Goal: Transaction & Acquisition: Book appointment/travel/reservation

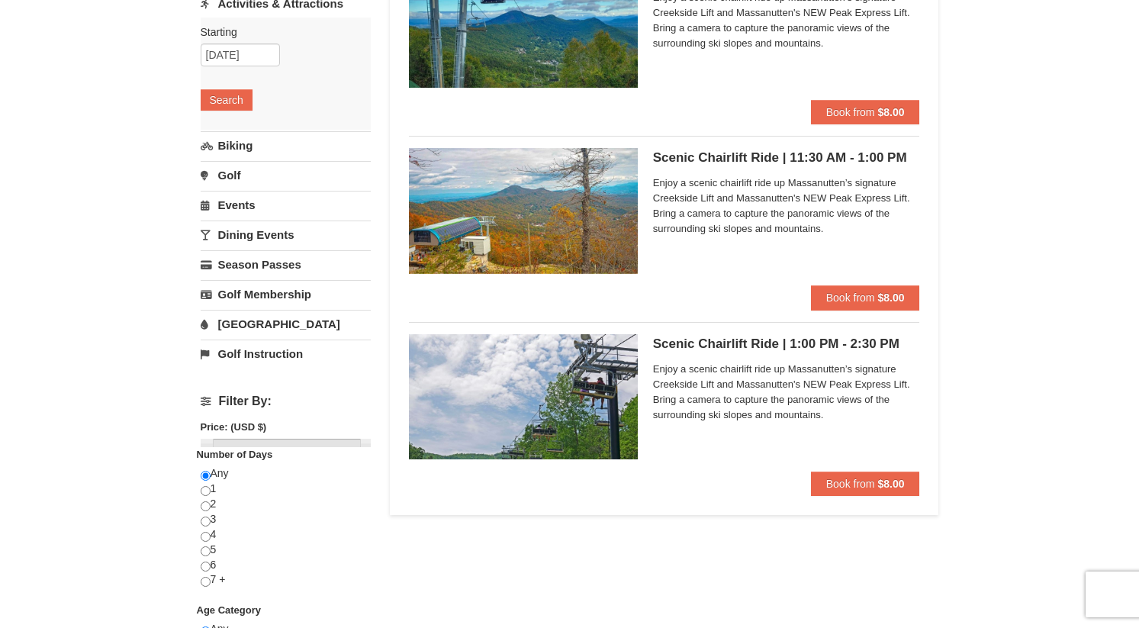
scroll to position [243, 0]
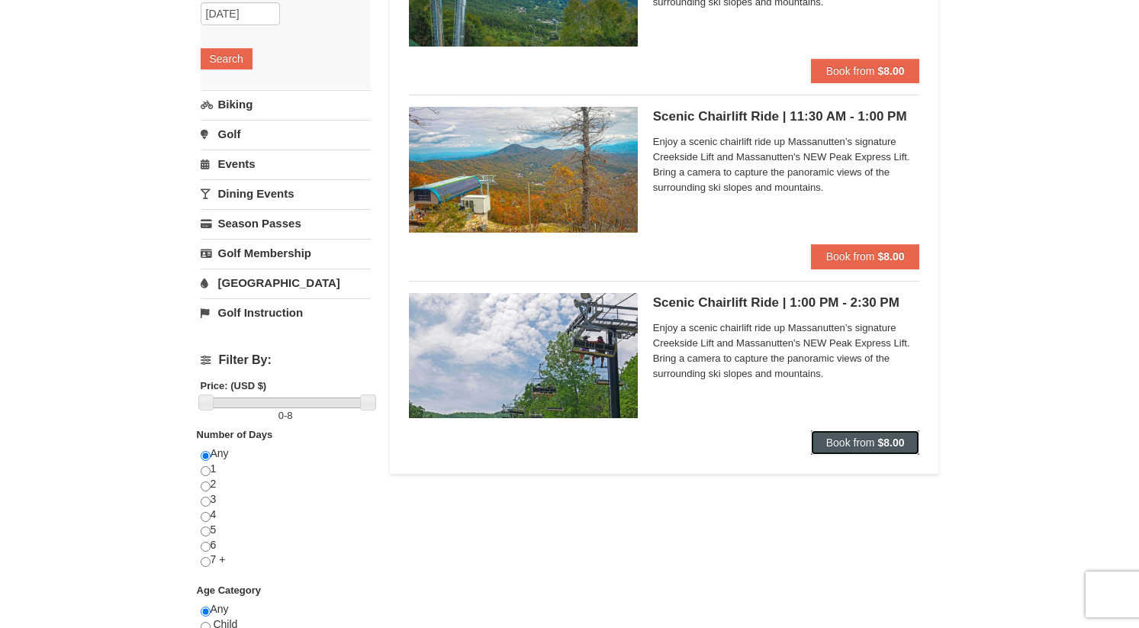
click at [829, 440] on span "Book from" at bounding box center [850, 442] width 49 height 12
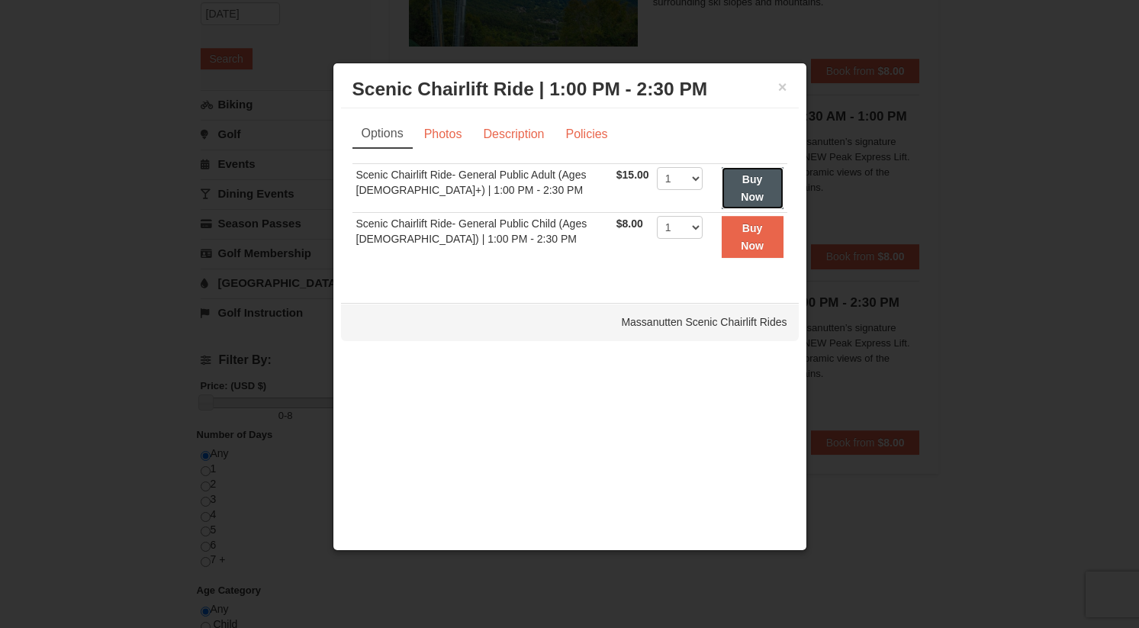
click at [733, 192] on button "Buy Now" at bounding box center [753, 188] width 62 height 42
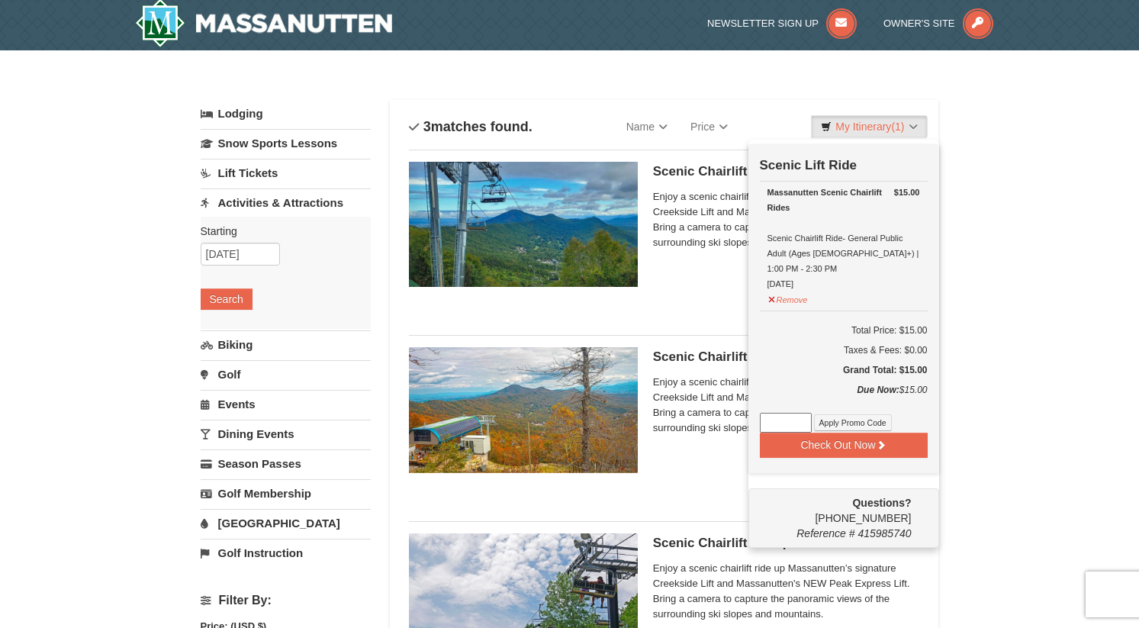
scroll to position [5, 0]
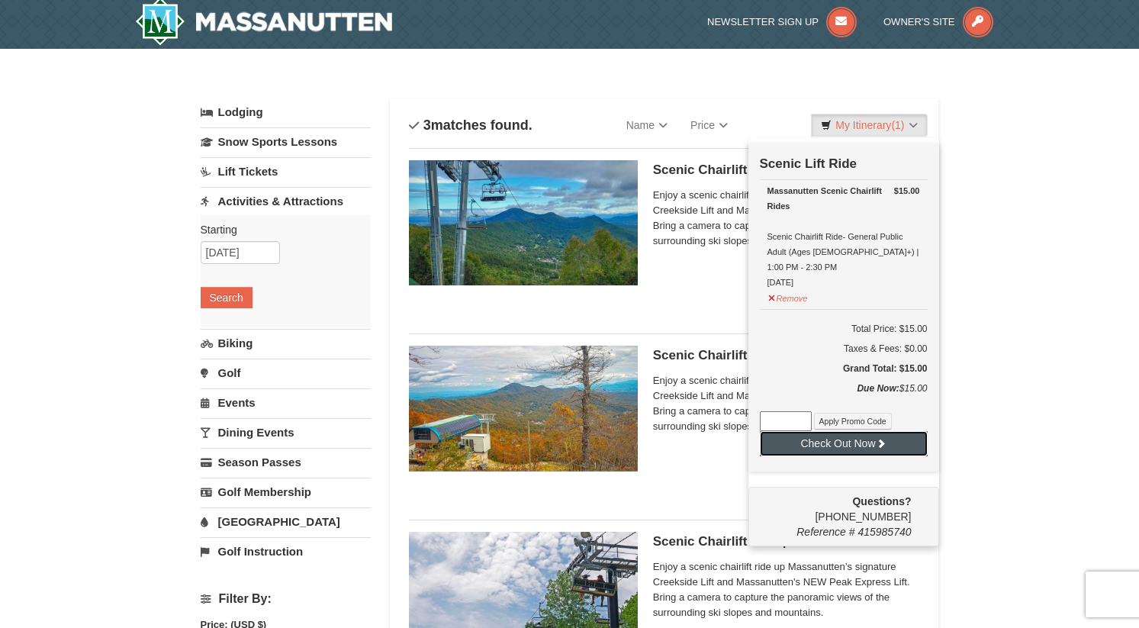
click at [812, 437] on button "Check Out Now" at bounding box center [844, 443] width 168 height 24
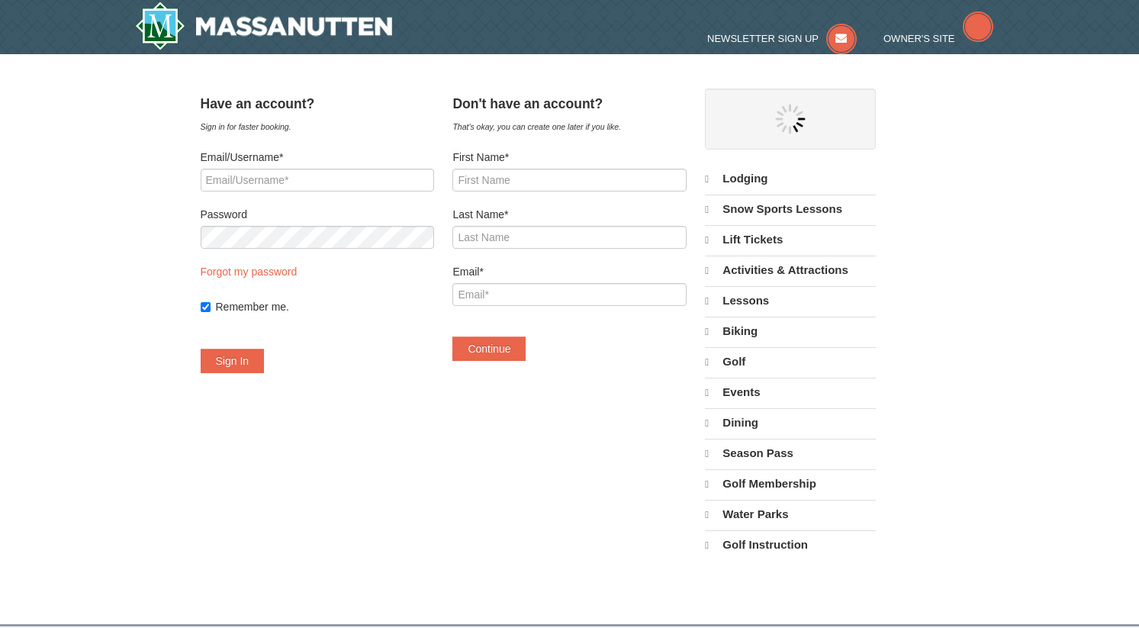
select select "9"
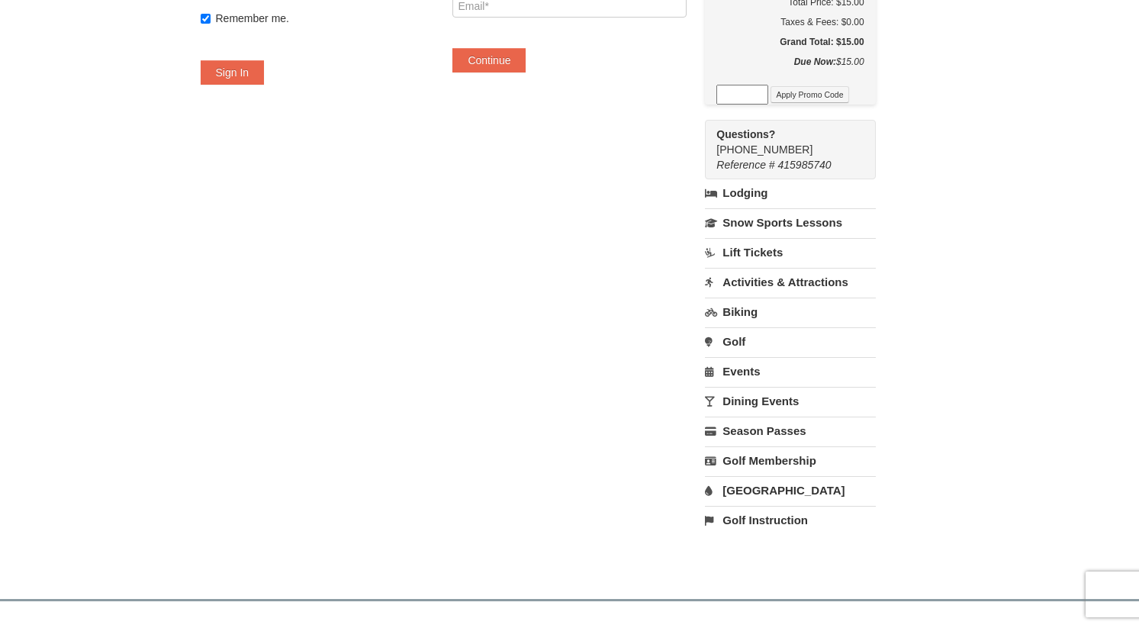
scroll to position [289, 0]
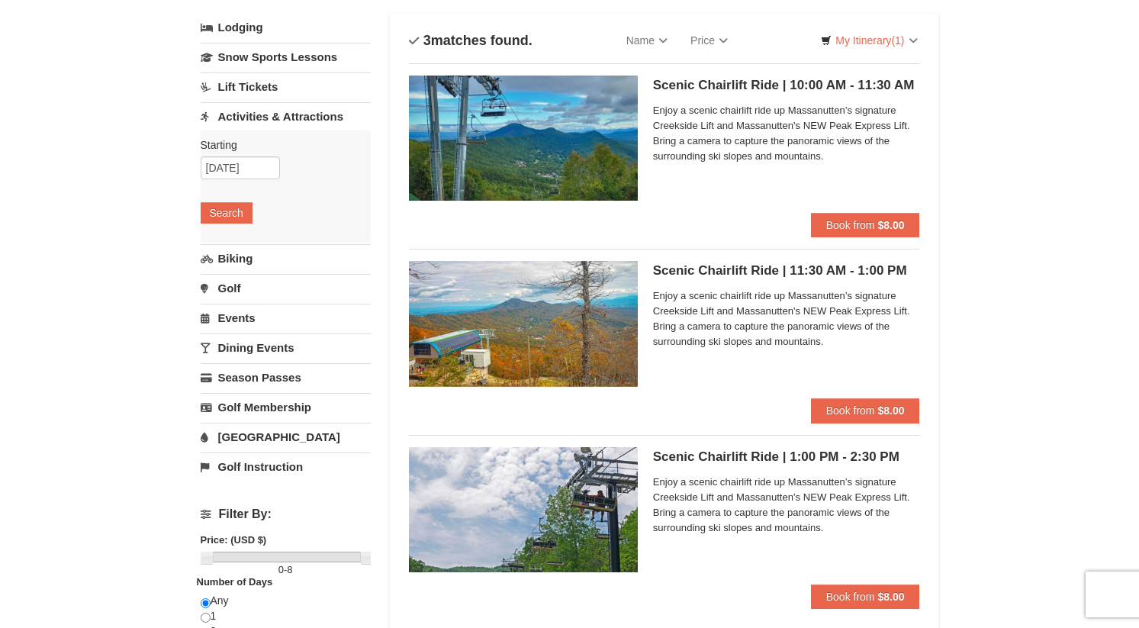
scroll to position [150, 0]
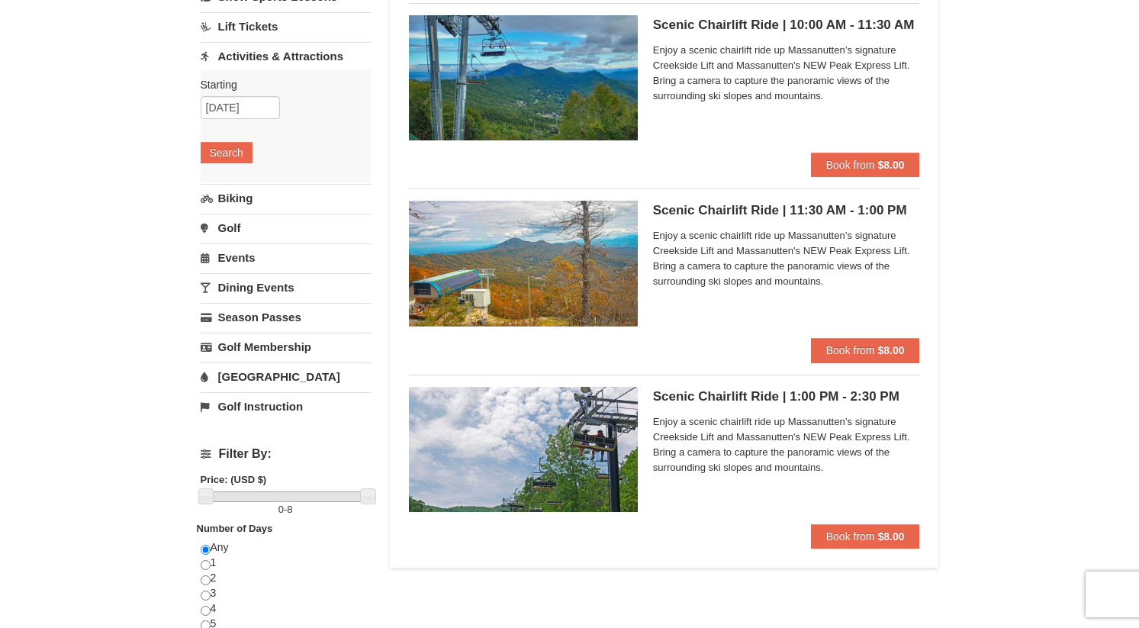
click at [871, 508] on div "Scenic Chairlift Ride | 1:00 PM - 2:30 PM Massanutten Scenic Chairlift Rides En…" at bounding box center [786, 455] width 267 height 137
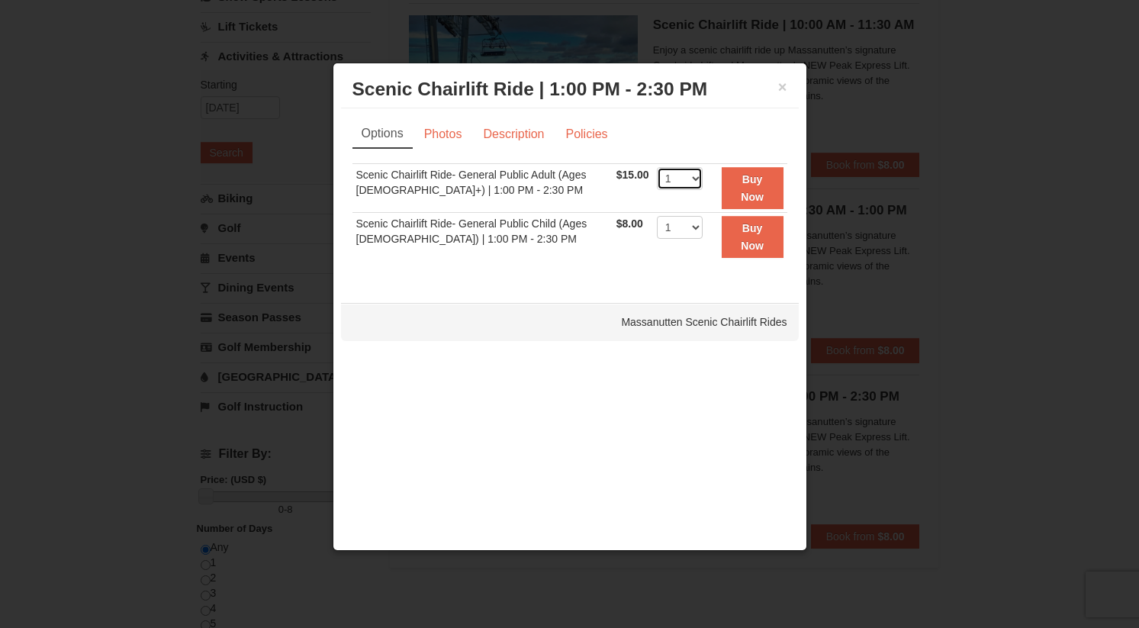
click at [681, 185] on select "1 2 3 4 5 6 7 8 9 10 11 12 13 14 15 16 17 18 19 20 21 22" at bounding box center [680, 178] width 46 height 23
select select "2"
click at [657, 167] on select "1 2 3 4 5 6 7 8 9 10 11 12 13 14 15 16 17 18 19 20 21 22" at bounding box center [680, 178] width 46 height 23
click at [745, 192] on strong "Buy Now" at bounding box center [752, 187] width 23 height 29
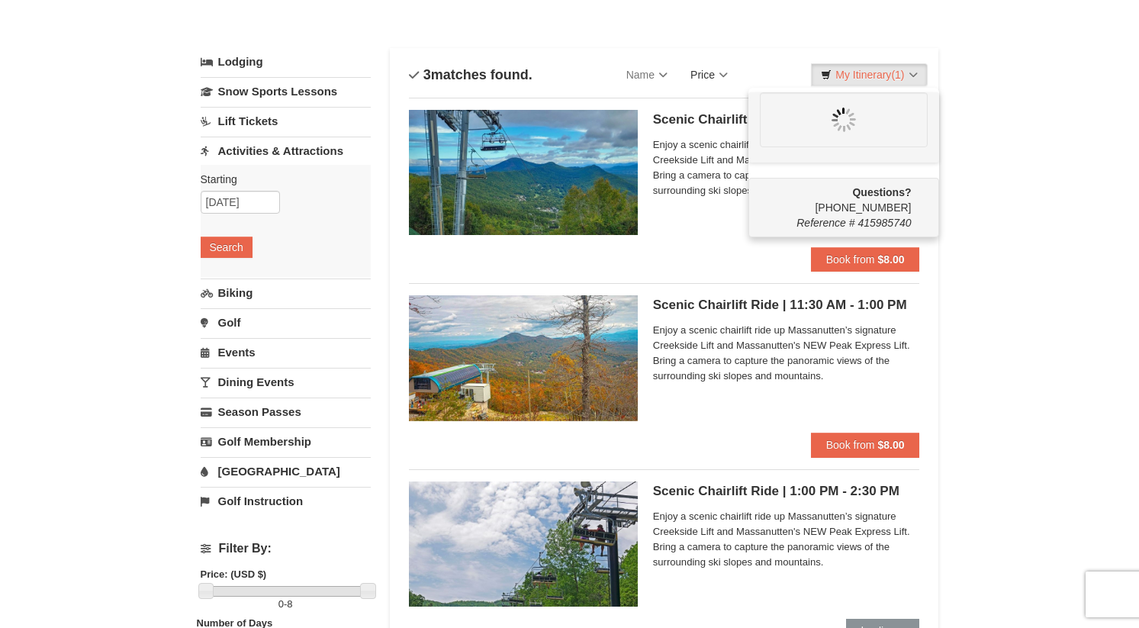
scroll to position [391, 0]
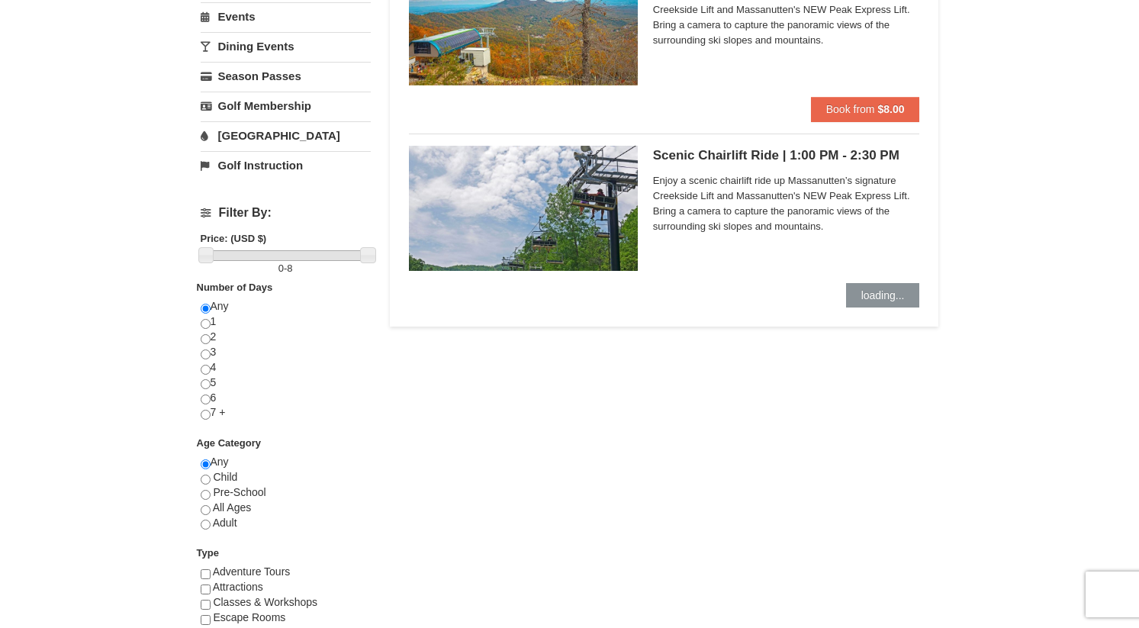
click at [885, 260] on div "Scenic Chairlift Ride | 1:00 PM - 2:30 PM Massanutten Scenic Chairlift Rides En…" at bounding box center [786, 214] width 267 height 137
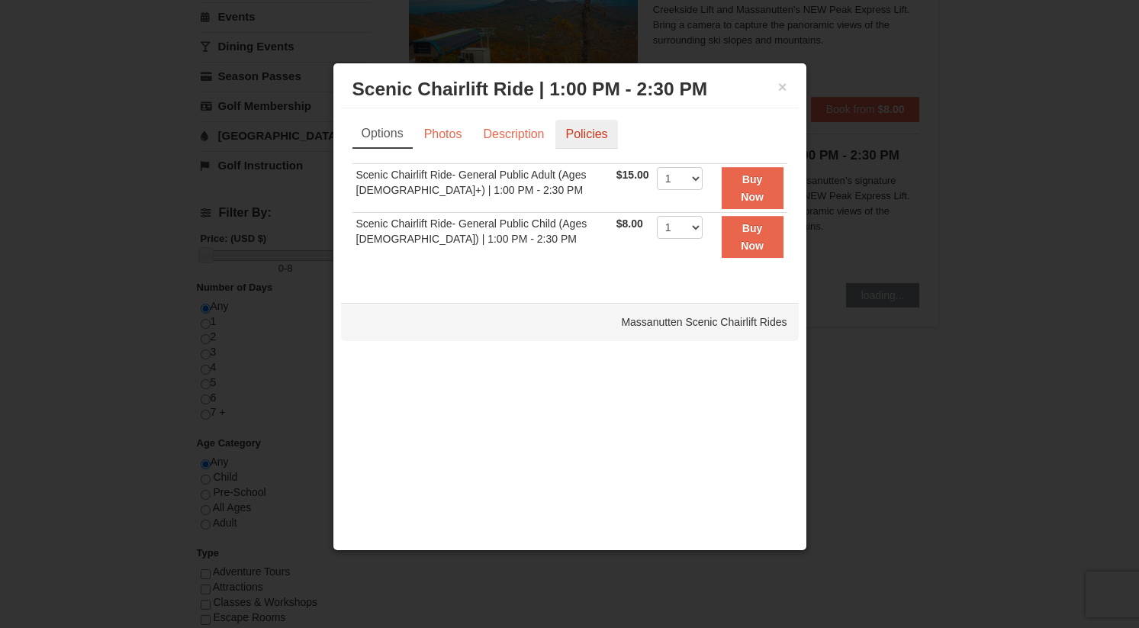
click at [574, 130] on link "Policies" at bounding box center [587, 134] width 62 height 29
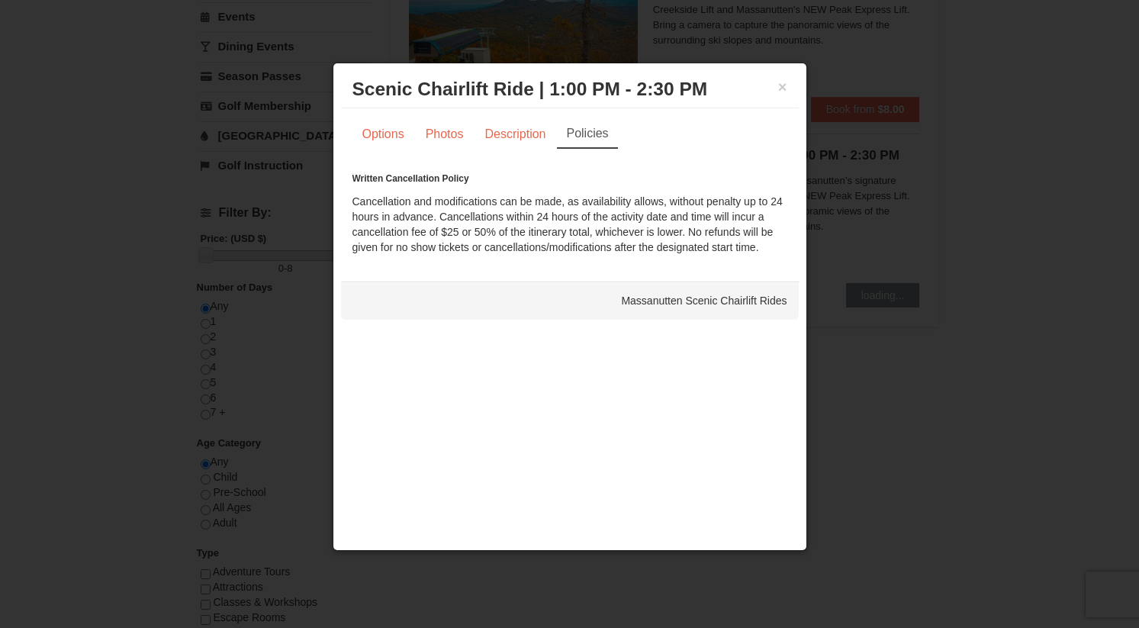
click at [523, 231] on div "Written Cancellation Policy Cancellation and modifications can be made, as avai…" at bounding box center [570, 213] width 435 height 84
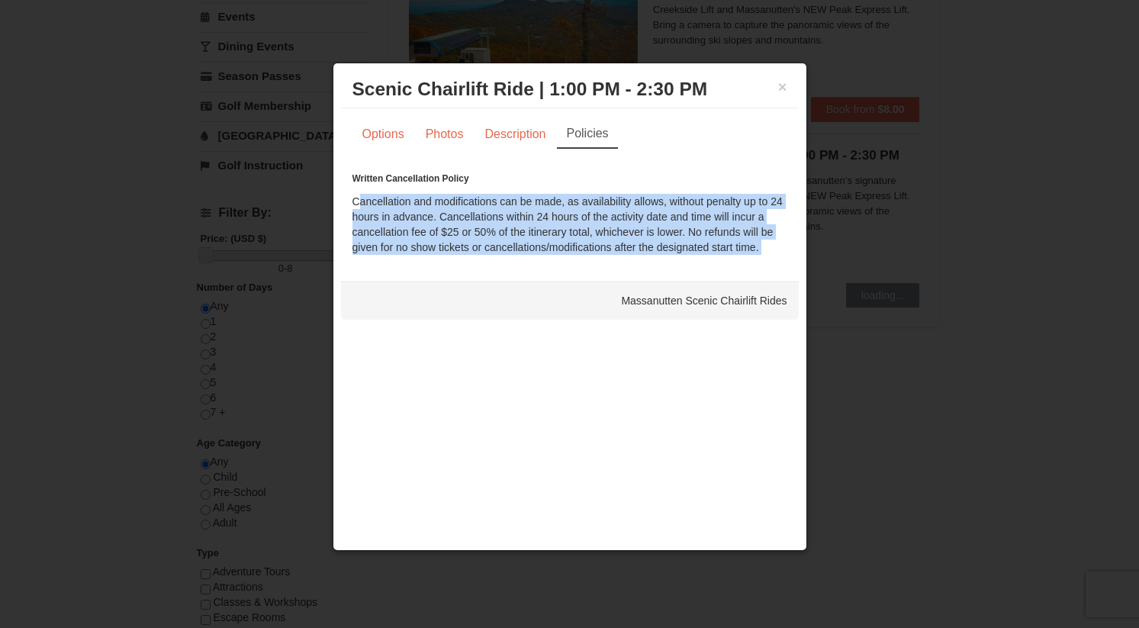
click at [533, 232] on div "Written Cancellation Policy Cancellation and modifications can be made, as avai…" at bounding box center [570, 213] width 435 height 84
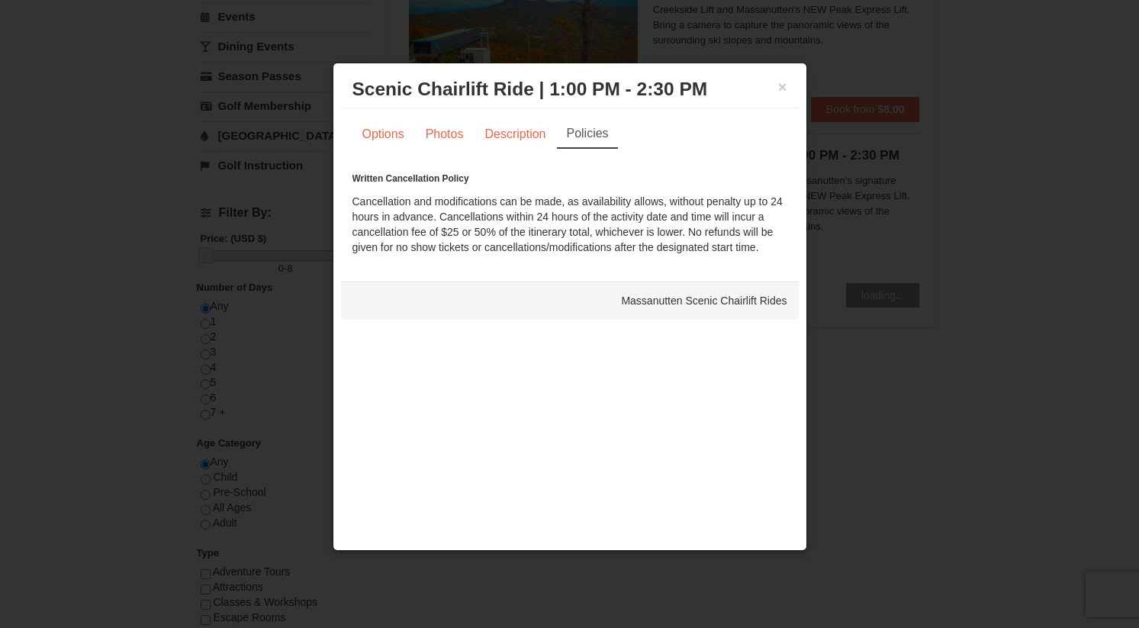
click at [533, 232] on div "Written Cancellation Policy Cancellation and modifications can be made, as avai…" at bounding box center [570, 213] width 435 height 84
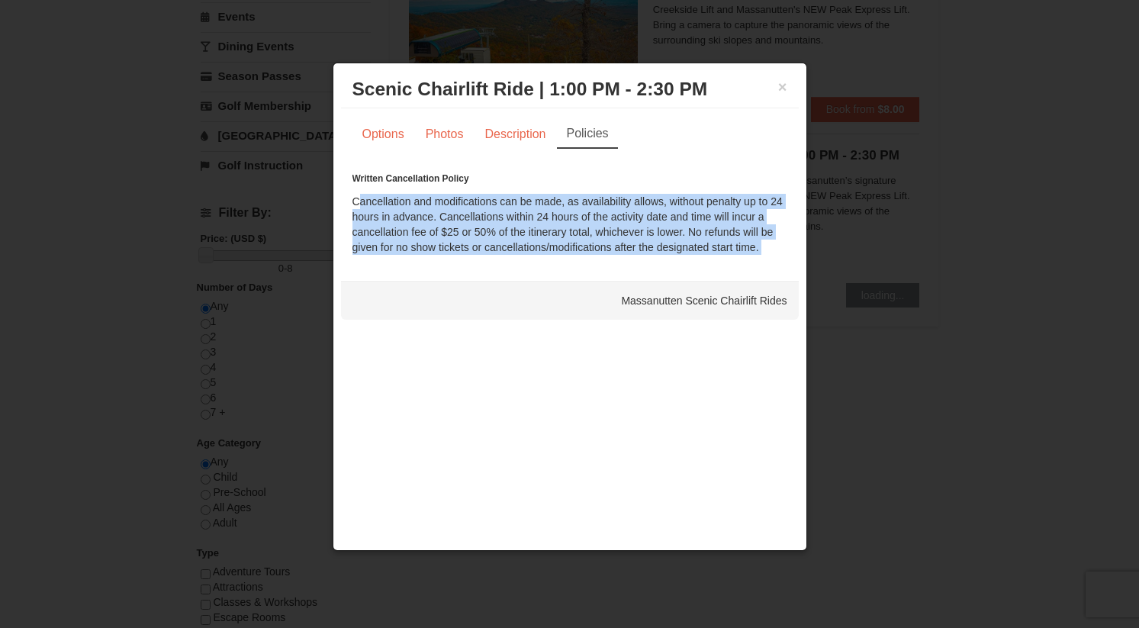
click at [565, 216] on div "Written Cancellation Policy Cancellation and modifications can be made, as avai…" at bounding box center [570, 213] width 435 height 84
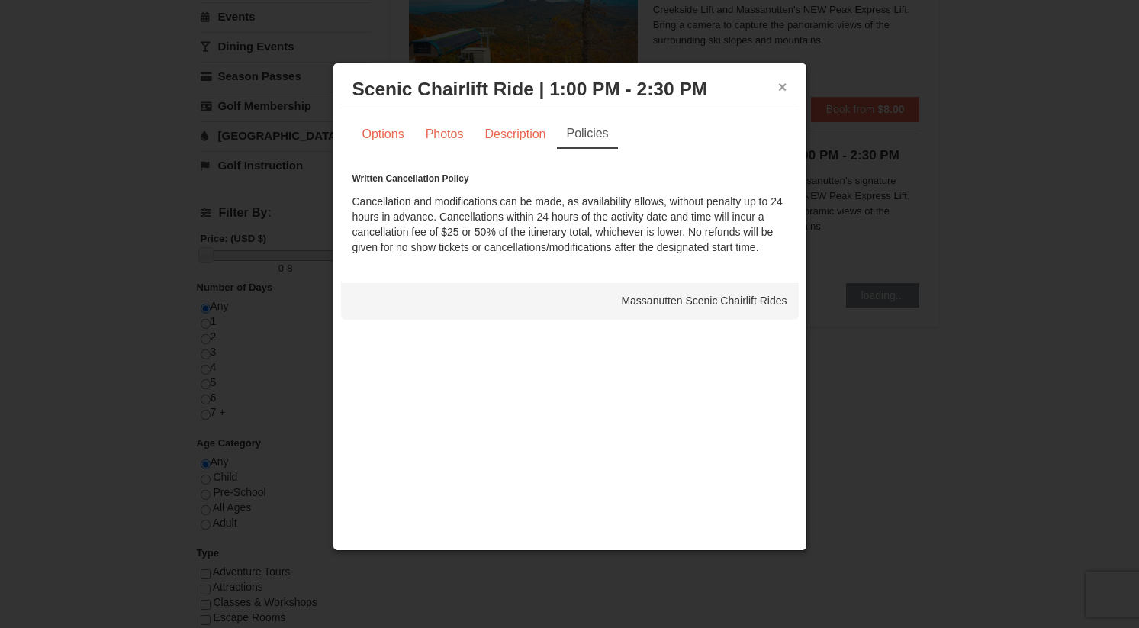
click at [778, 92] on button "×" at bounding box center [782, 86] width 9 height 15
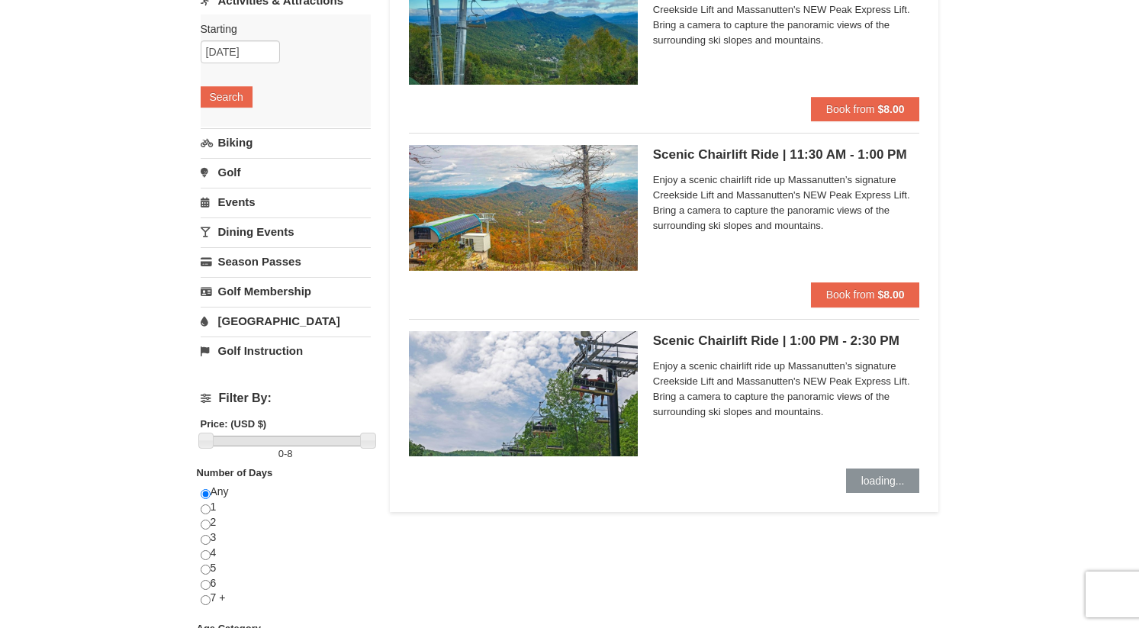
scroll to position [117, 0]
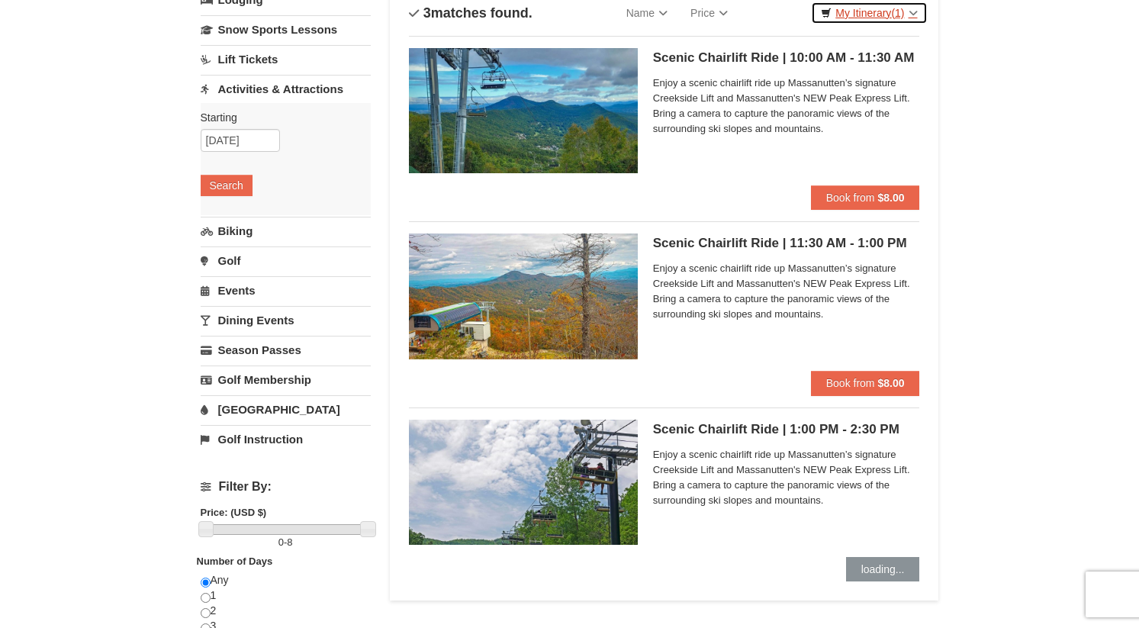
click at [867, 18] on link "My Itinerary (1)" at bounding box center [869, 13] width 116 height 23
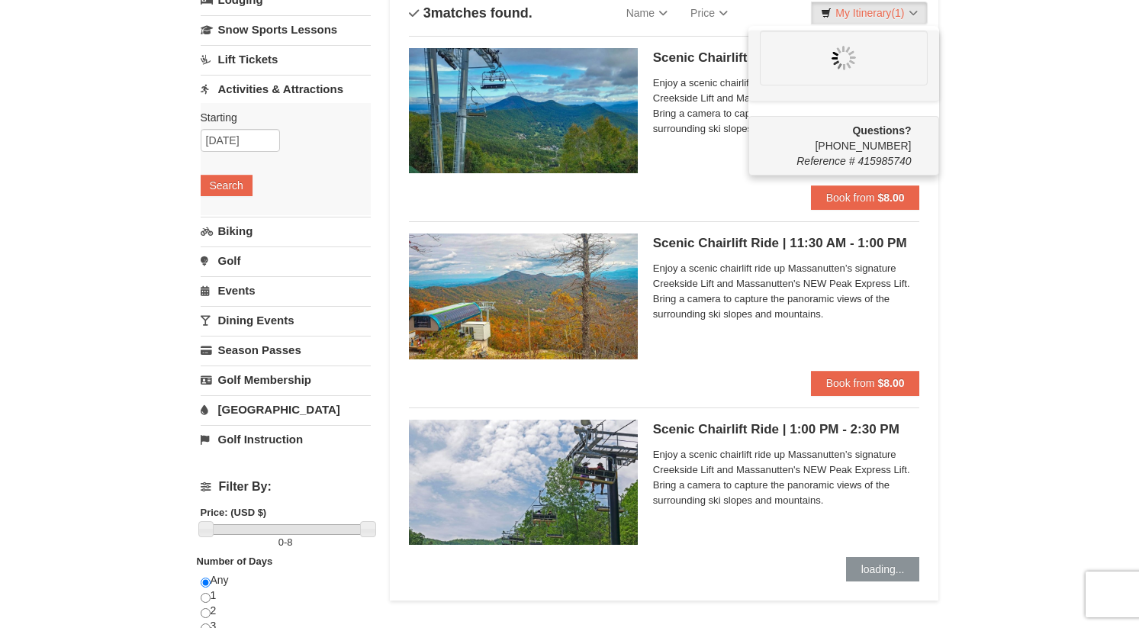
click at [807, 565] on div "Scenic Chairlift Ride | 1:00 PM - 2:30 PM Massanutten Scenic Chairlift Rides En…" at bounding box center [664, 487] width 511 height 161
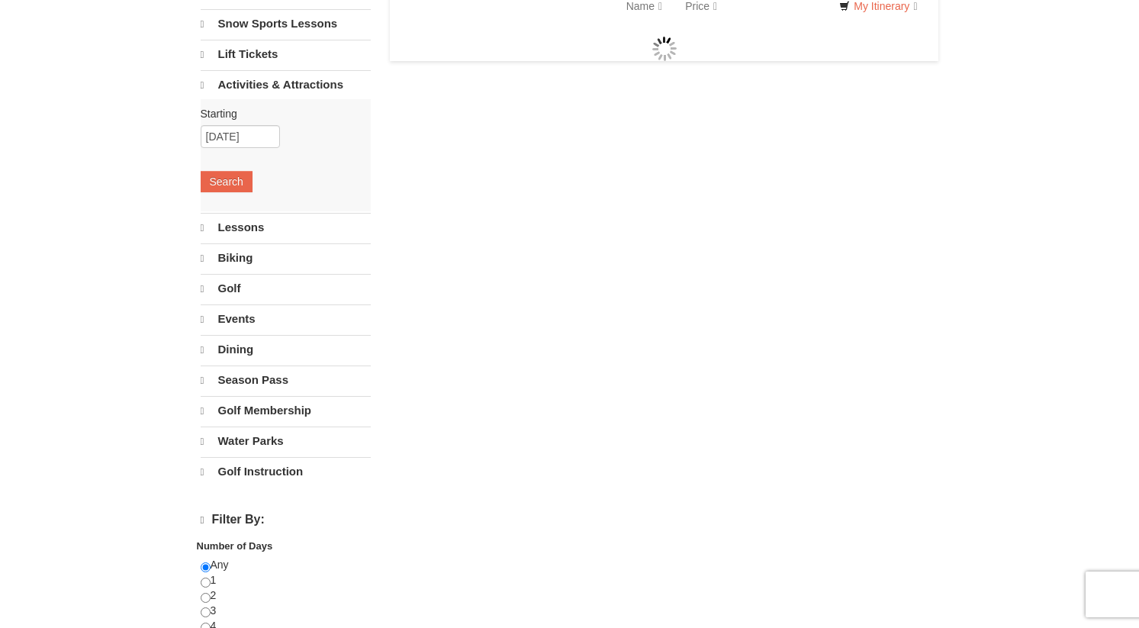
scroll to position [124, 0]
select select "9"
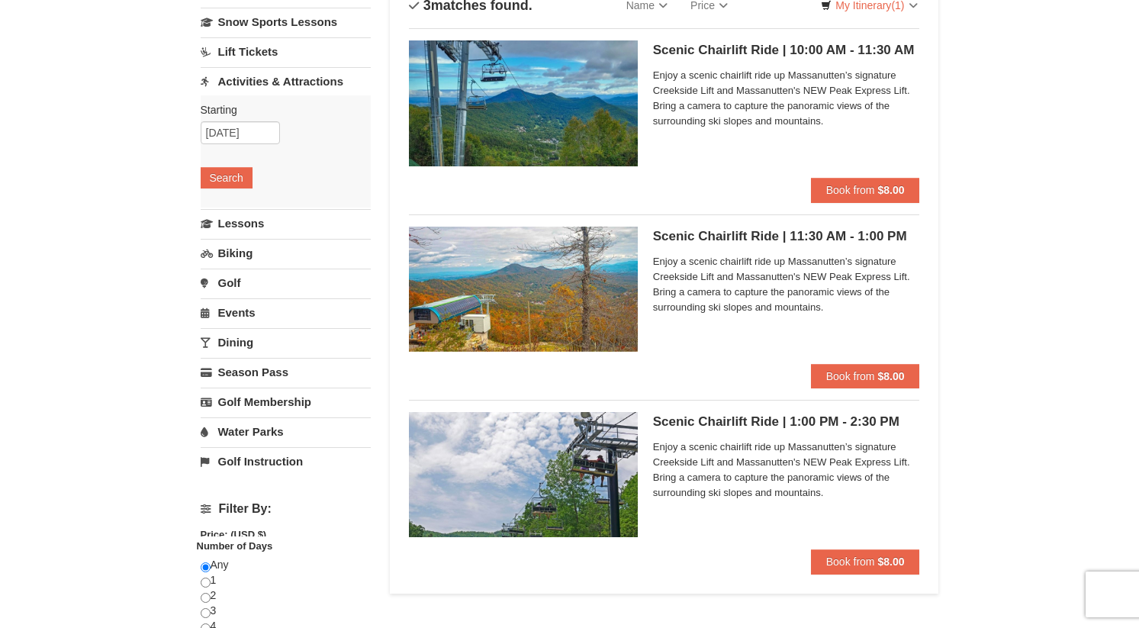
scroll to position [0, 0]
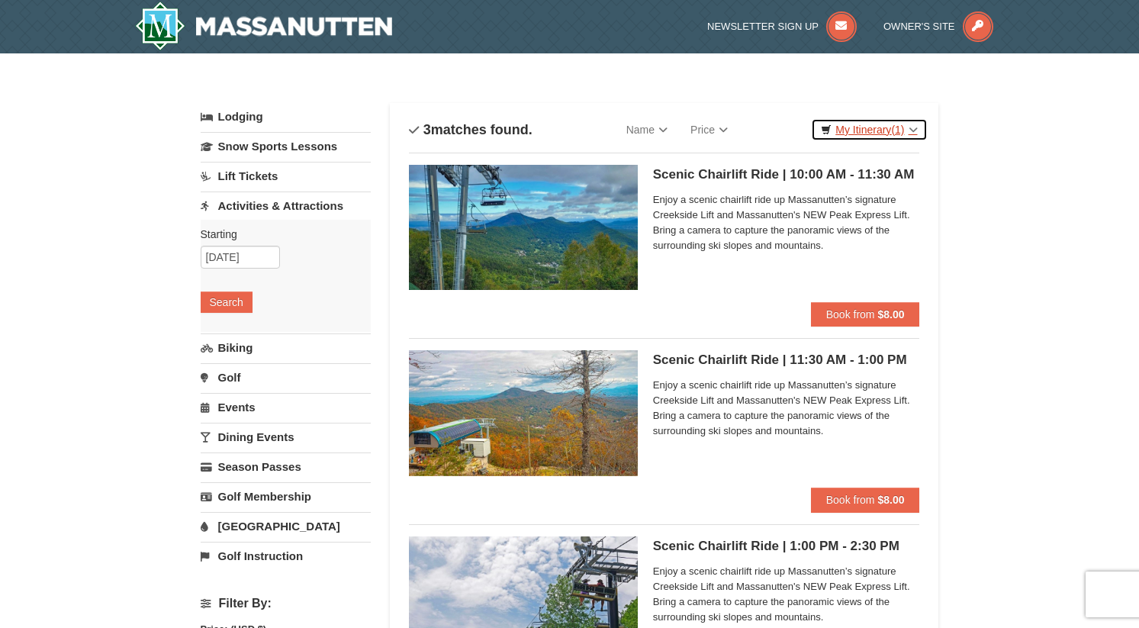
click at [865, 136] on link "My Itinerary (1)" at bounding box center [869, 129] width 116 height 23
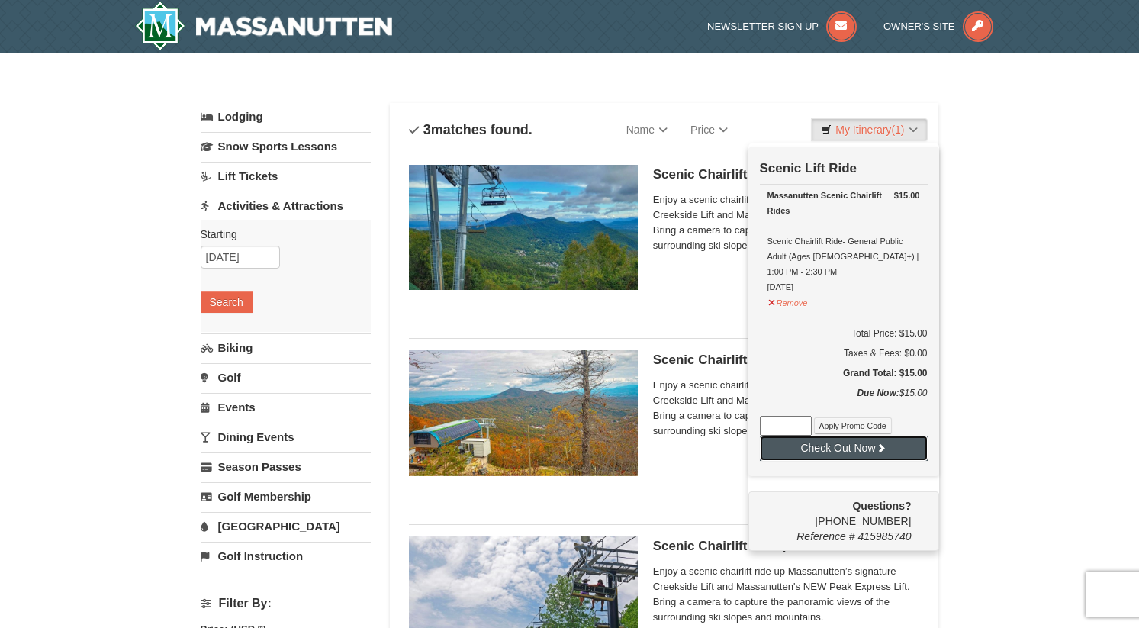
click at [869, 436] on button "Check Out Now" at bounding box center [844, 448] width 168 height 24
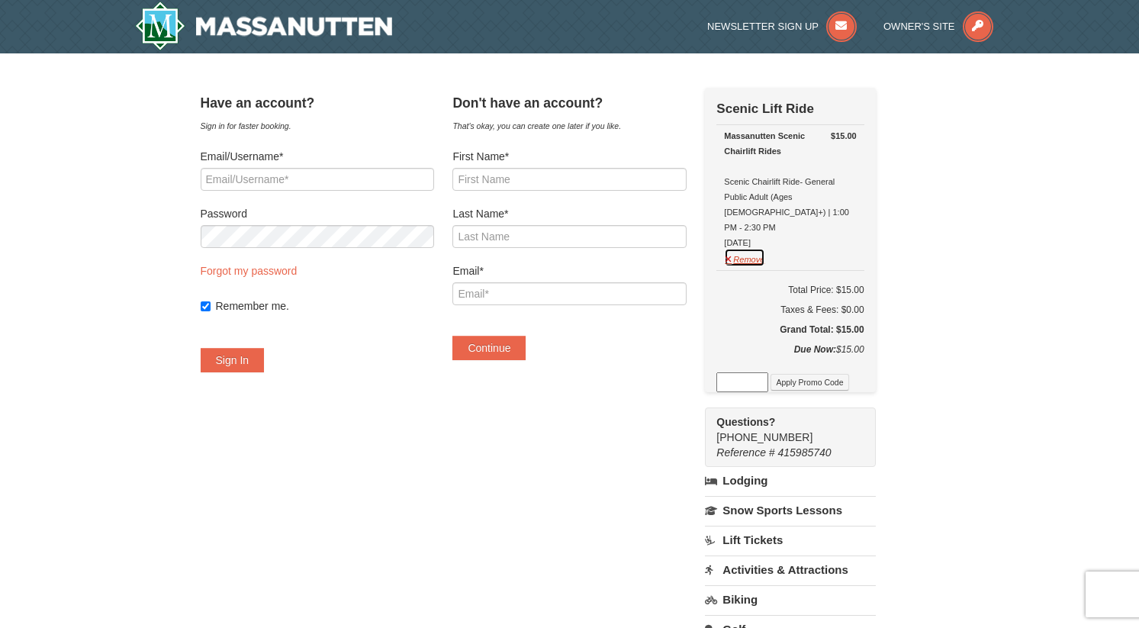
click at [765, 248] on button "Remove" at bounding box center [744, 257] width 41 height 19
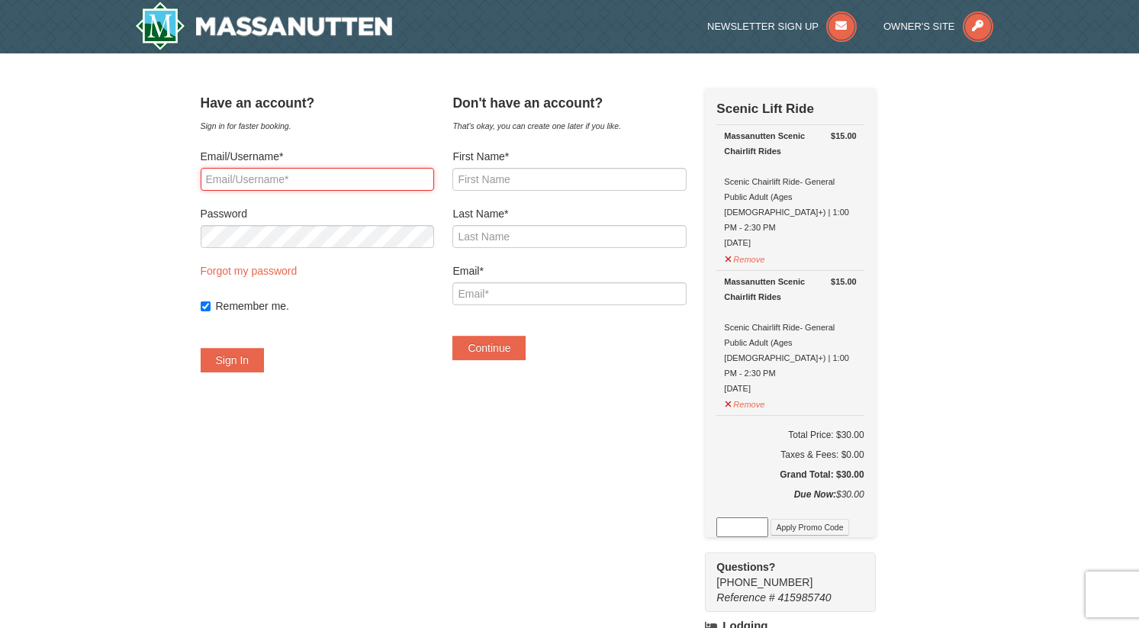
click at [301, 179] on input "Email/Username*" at bounding box center [318, 179] width 234 height 23
type input "9"
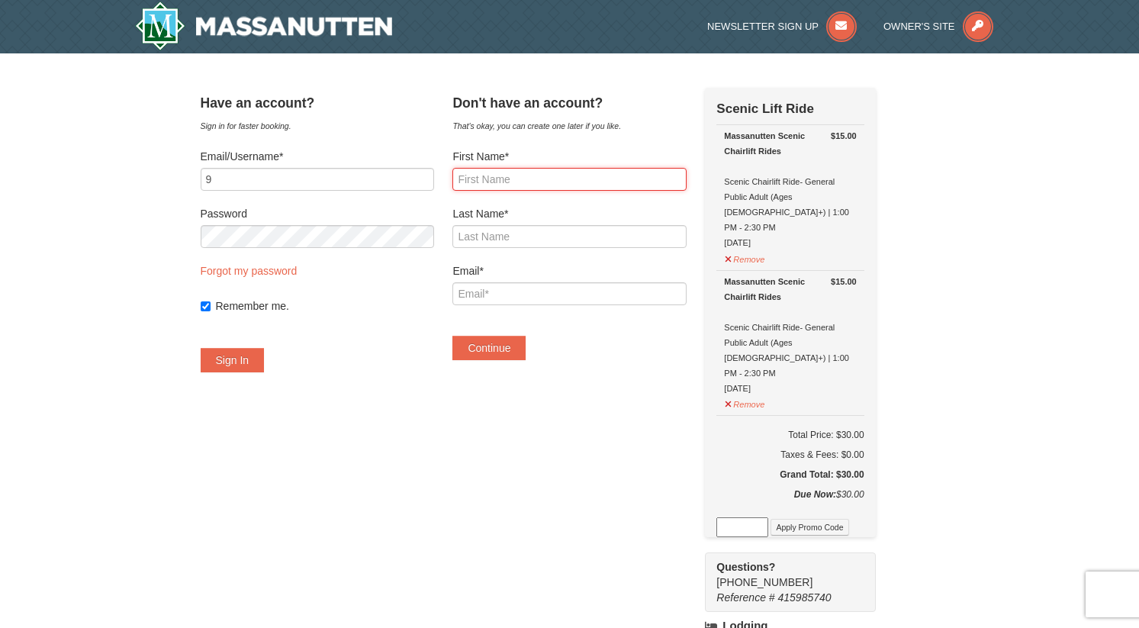
click at [487, 185] on input "First Name*" at bounding box center [570, 179] width 234 height 23
type input "[PERSON_NAME]"
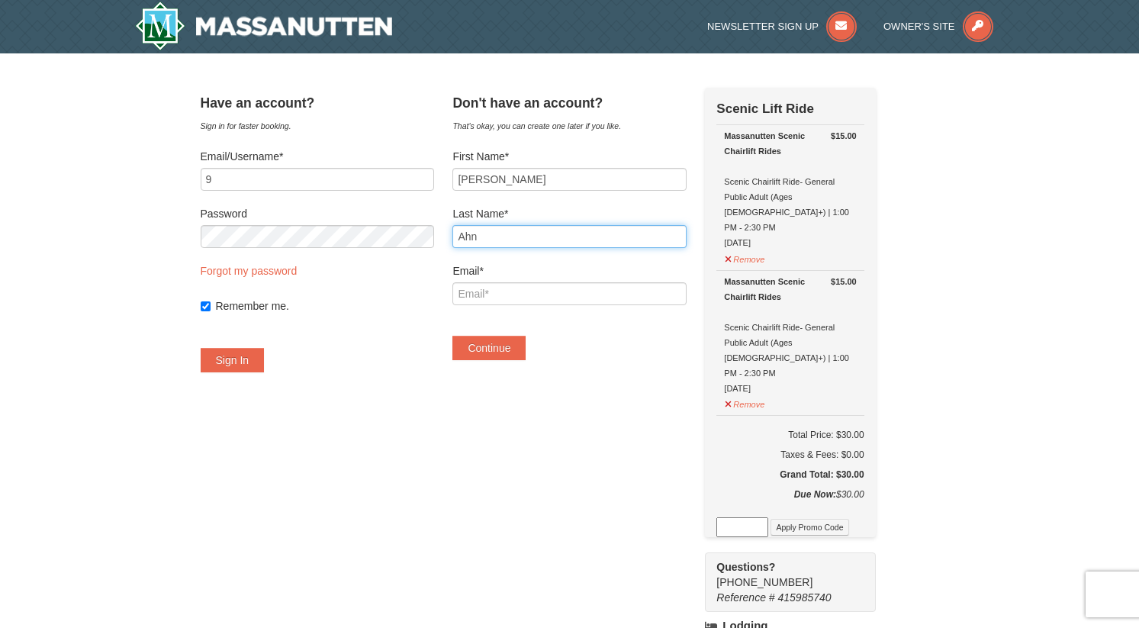
type input "Ahn"
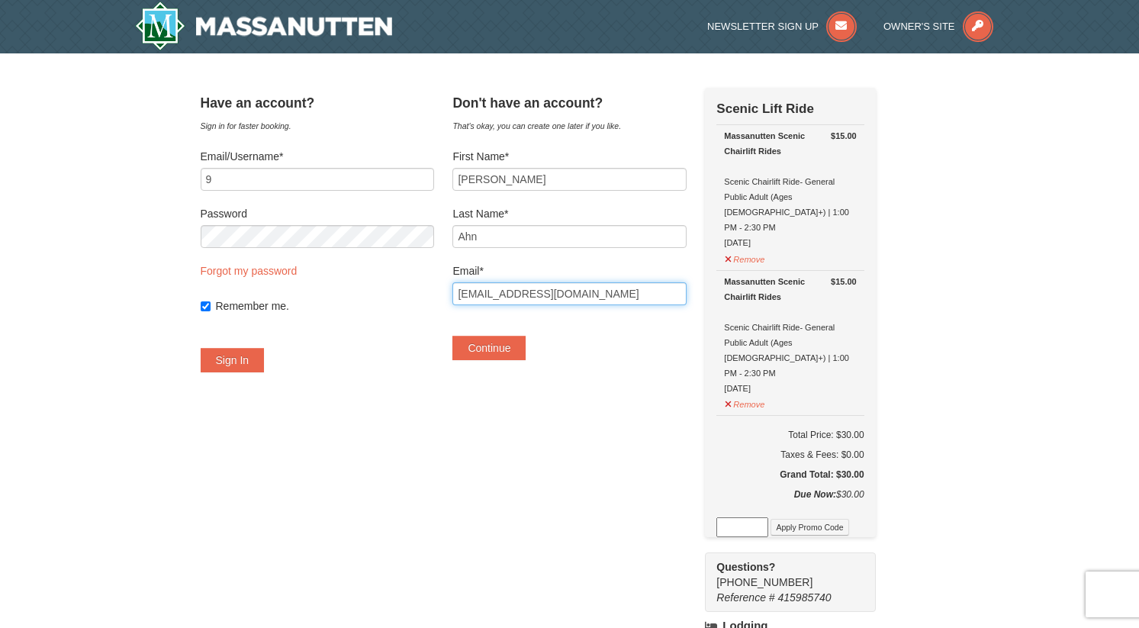
type input "[EMAIL_ADDRESS][DOMAIN_NAME]"
click at [453, 336] on button "Continue" at bounding box center [489, 348] width 73 height 24
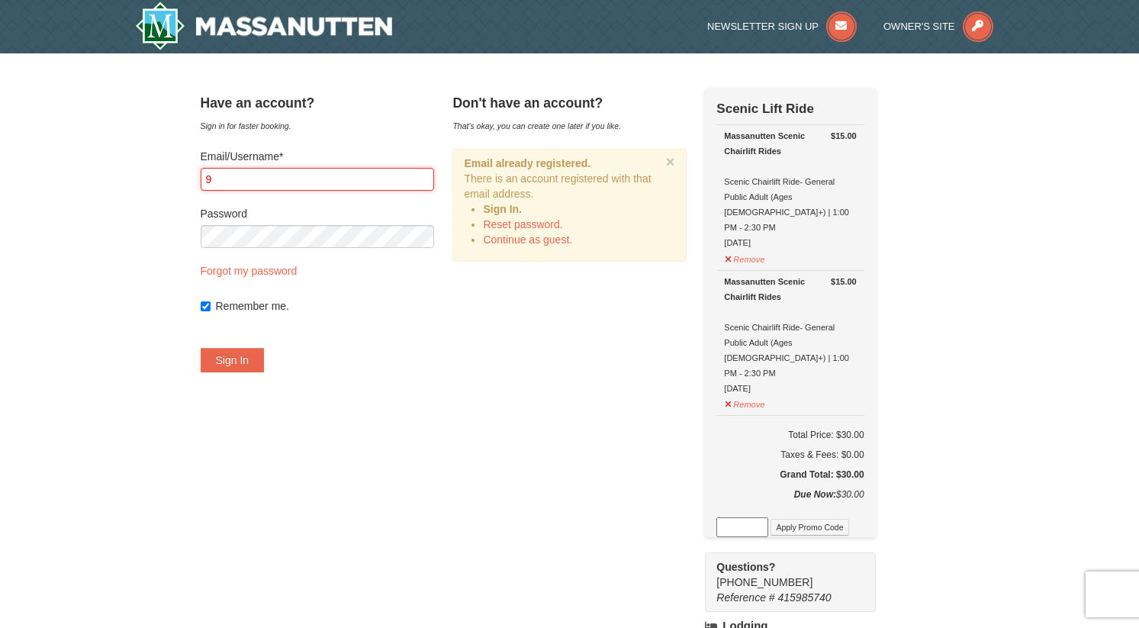
click at [392, 188] on input "9" at bounding box center [318, 179] width 234 height 23
type input "98kahn"
click at [559, 241] on link "Continue as guest." at bounding box center [527, 240] width 89 height 12
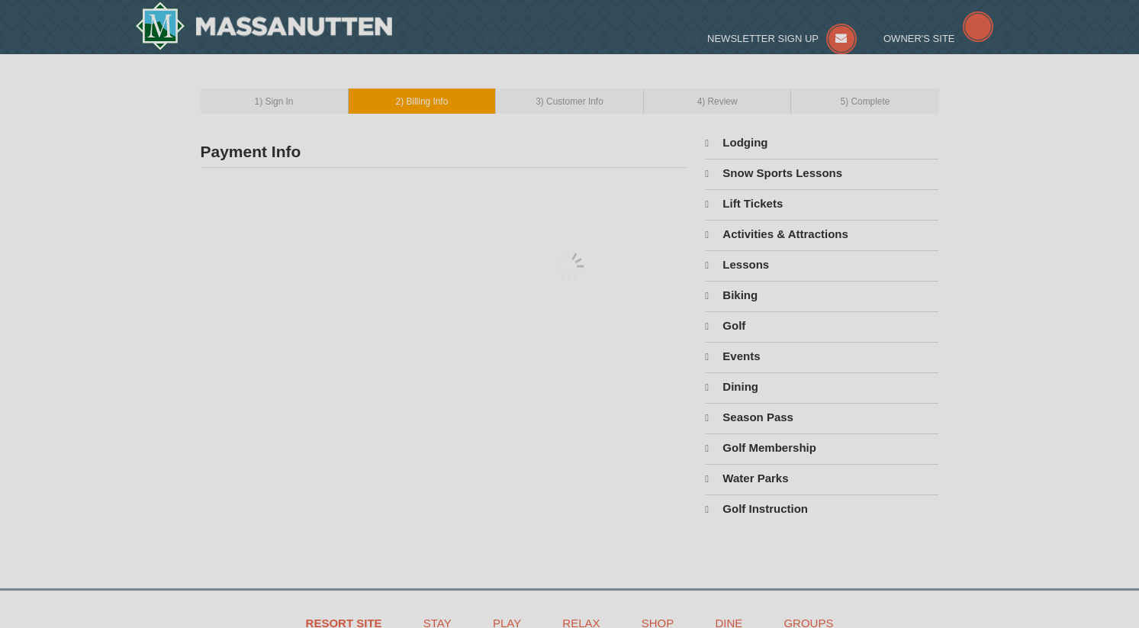
type input "[PERSON_NAME]"
type input "[EMAIL_ADDRESS][DOMAIN_NAME]"
select select "9"
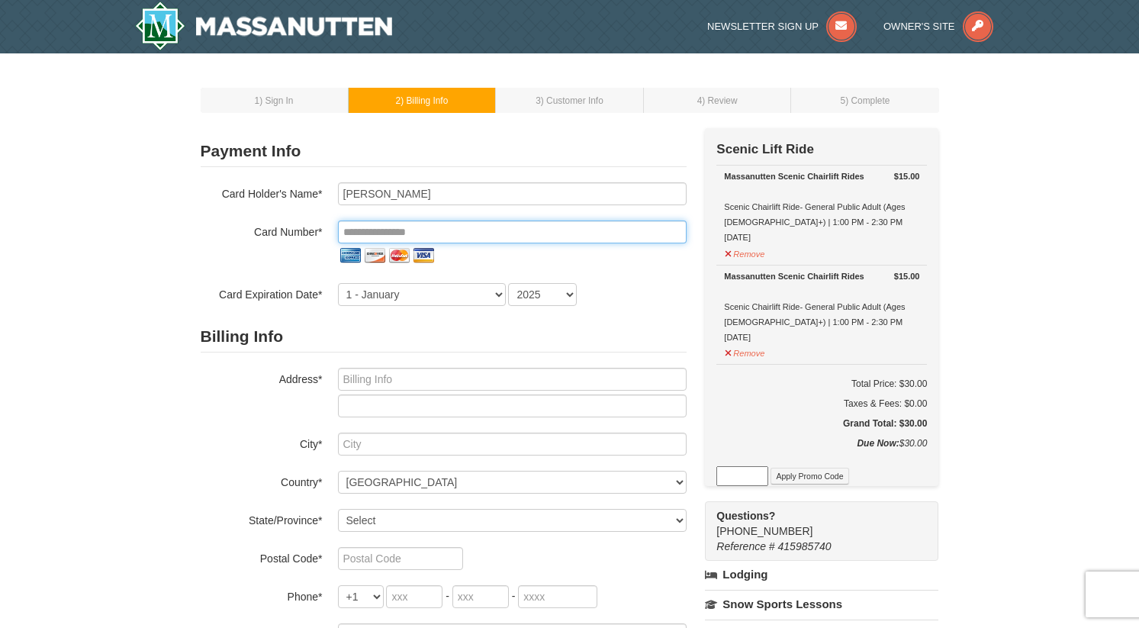
click at [401, 224] on input "tel" at bounding box center [512, 232] width 349 height 23
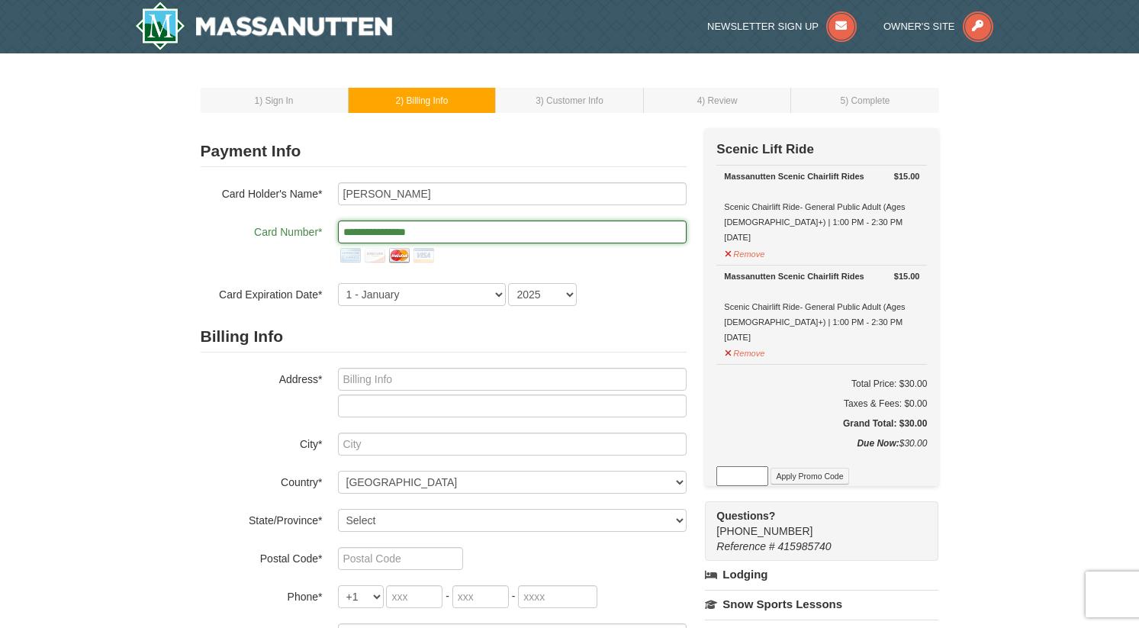
type input "**********"
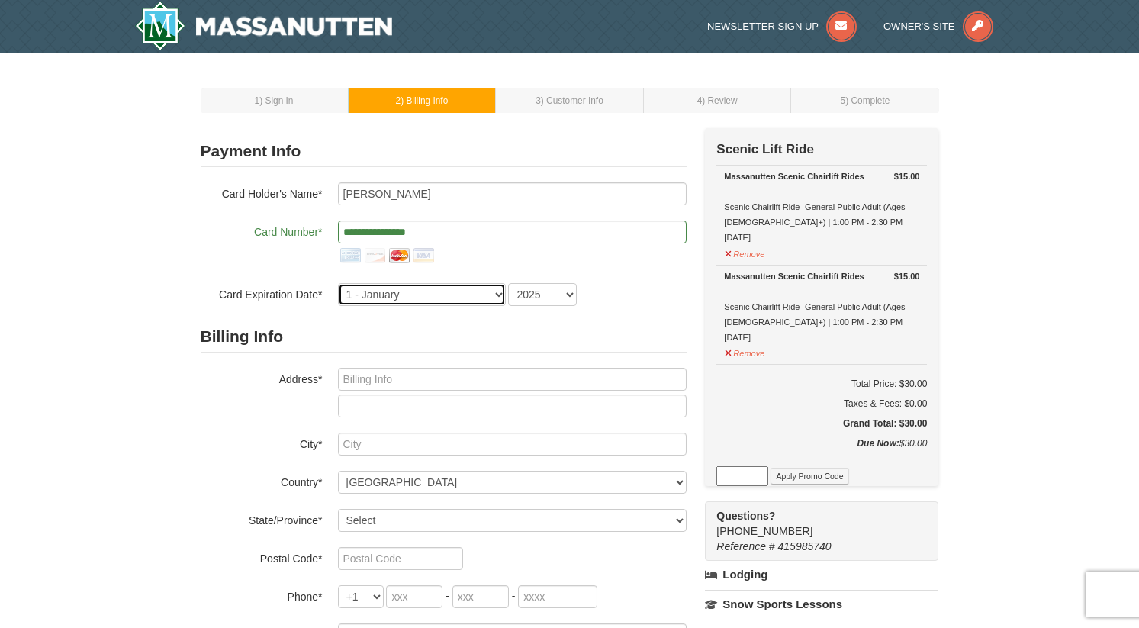
click at [418, 283] on select "1 - January 2 - February 3 - March 4 - April 5 - May 6 - June 7 - July 8 - Augu…" at bounding box center [422, 294] width 168 height 23
select select "12"
click at [338, 283] on select "1 - January 2 - February 3 - March 4 - April 5 - May 6 - June 7 - July 8 - Augu…" at bounding box center [422, 294] width 168 height 23
click at [534, 286] on select "2025 2026 2027 2028 2029 2030 2031 2032 2033 2034" at bounding box center [542, 294] width 69 height 23
select select "2027"
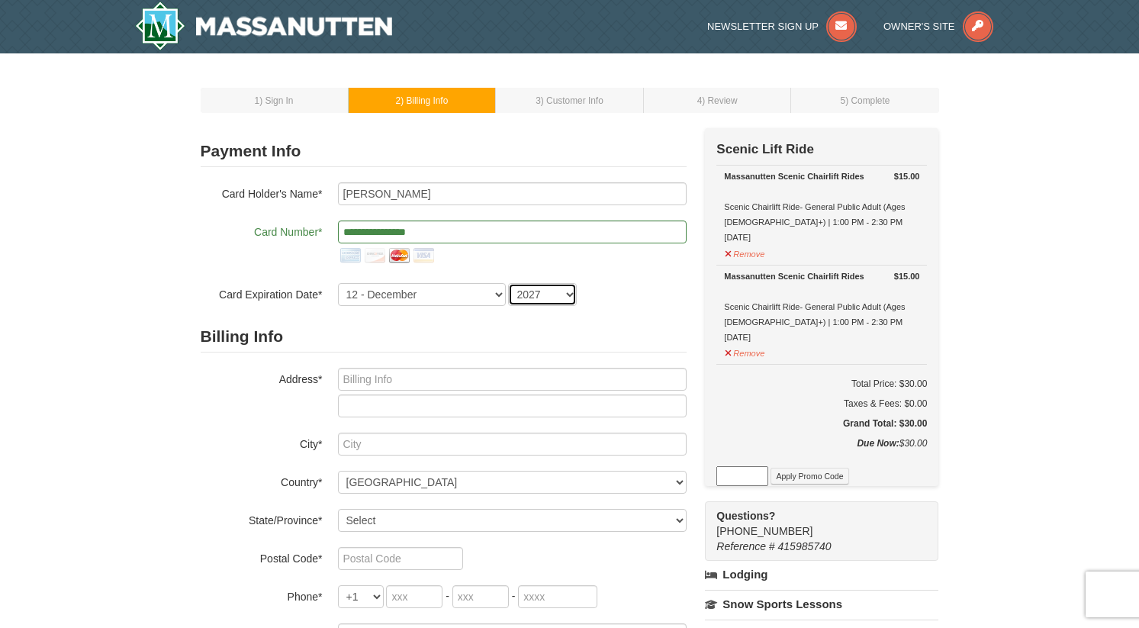
click at [508, 283] on select "2025 2026 2027 2028 2029 2030 2031 2032 2033 2034" at bounding box center [542, 294] width 69 height 23
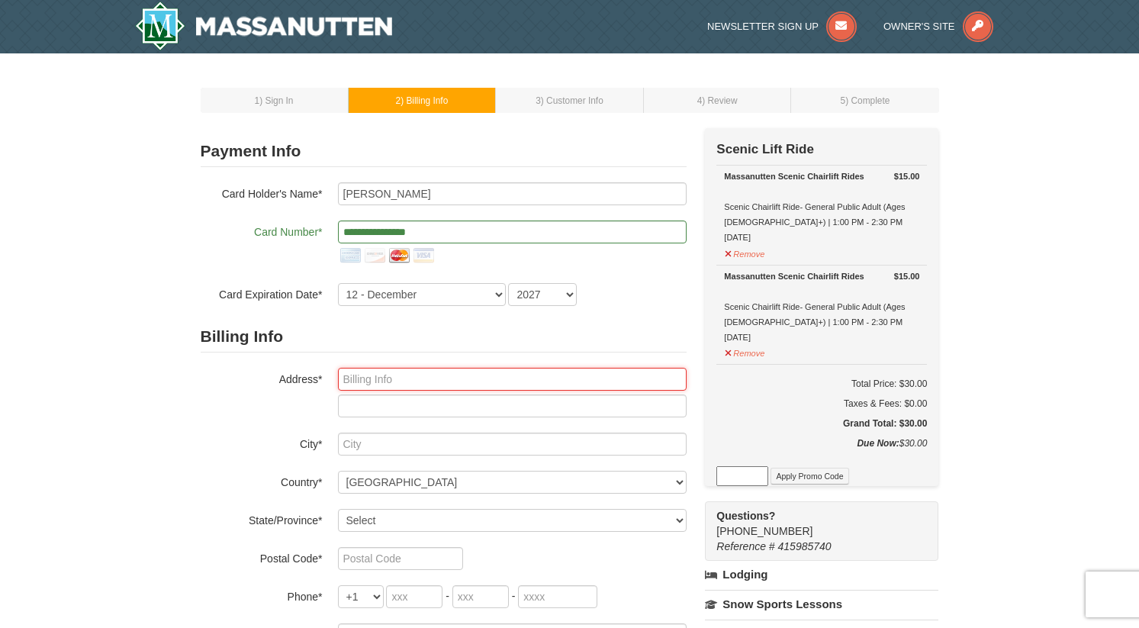
click at [532, 386] on input "text" at bounding box center [512, 379] width 349 height 23
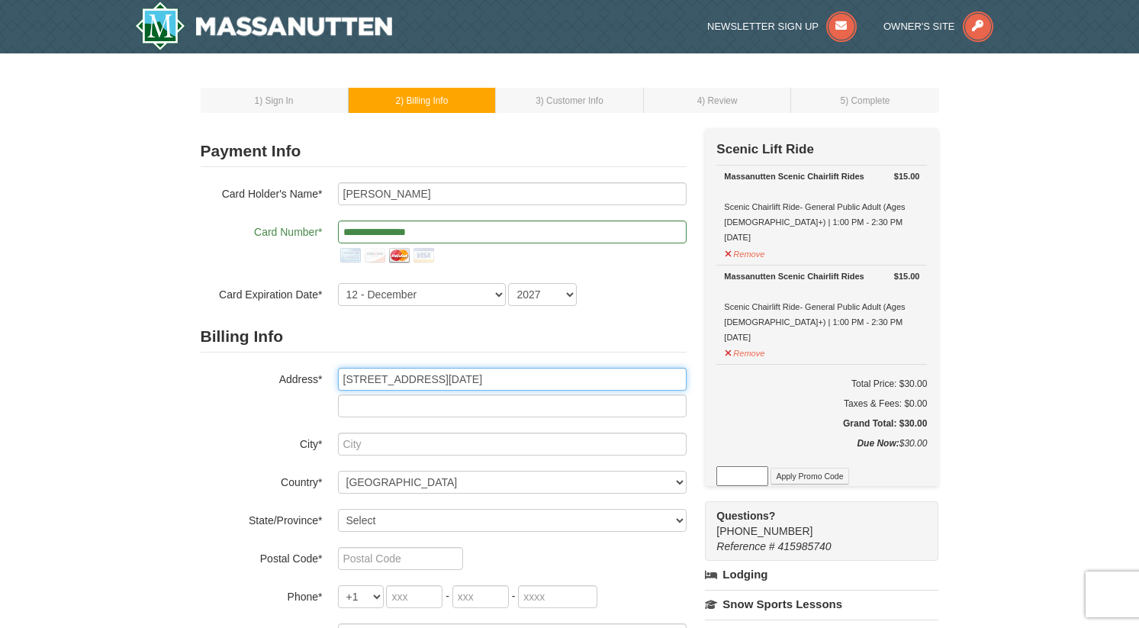
type input "7530 red hill dr"
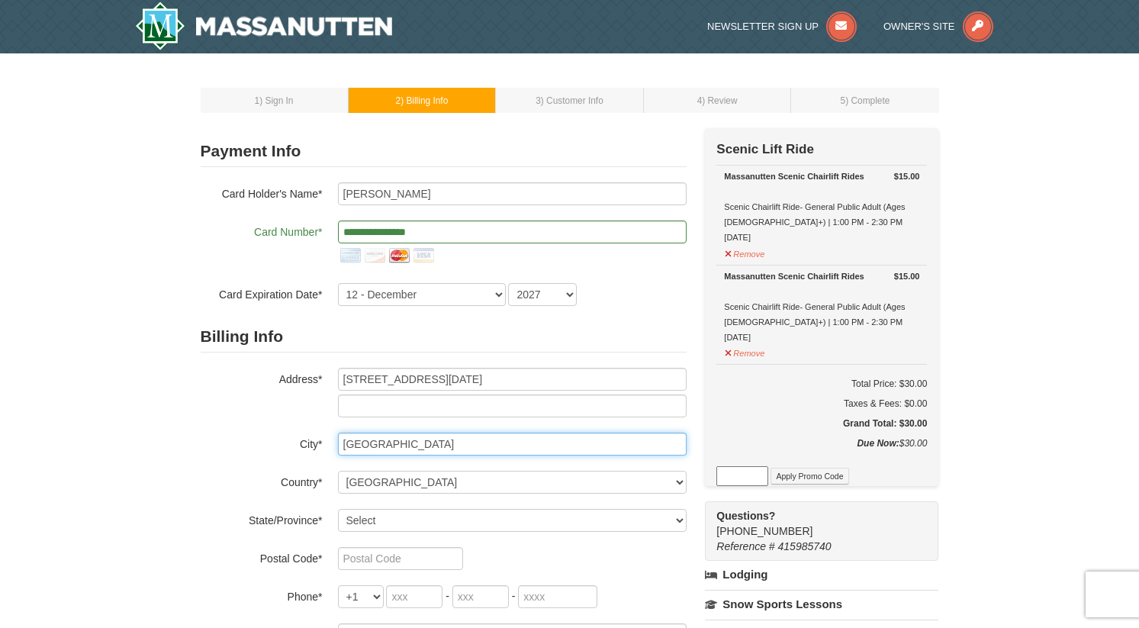
type input "Springfield"
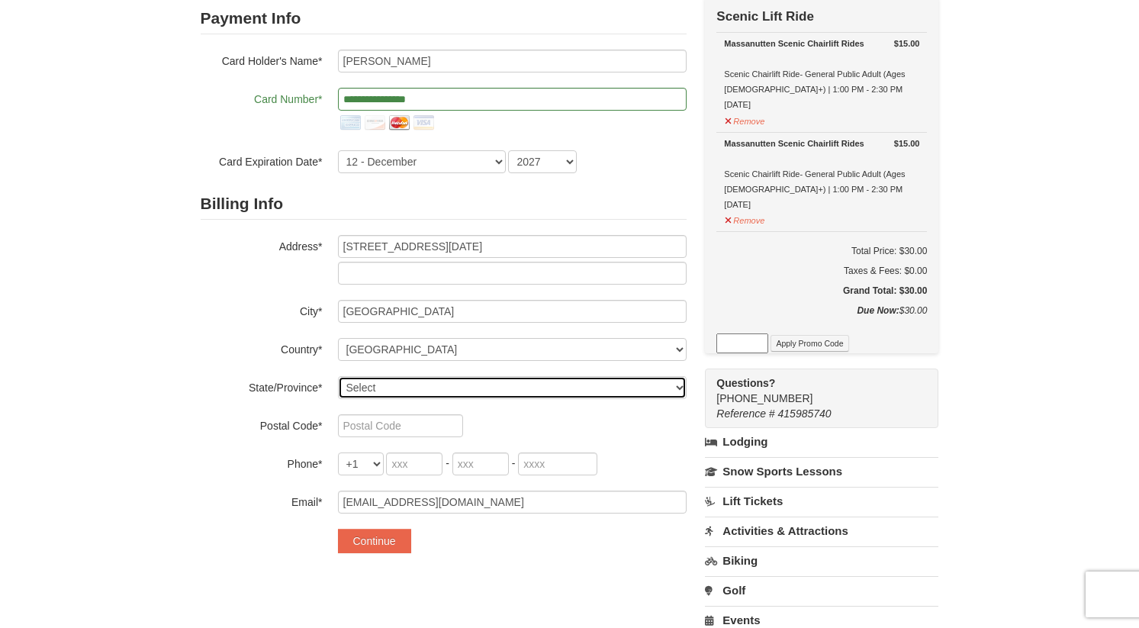
scroll to position [132, 0]
select select "VA"
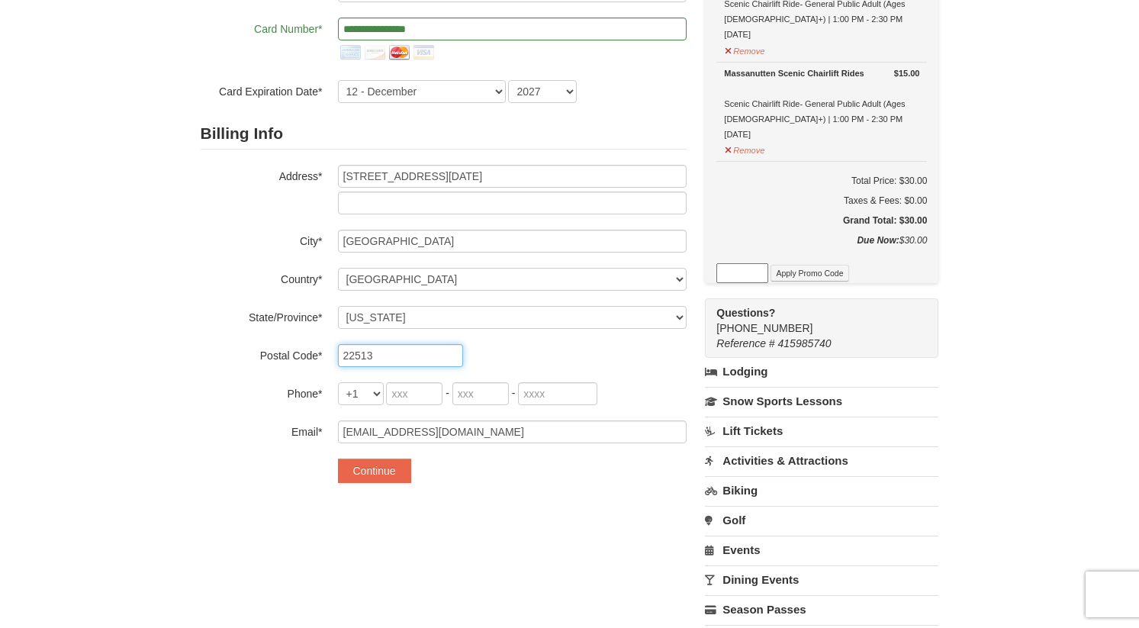
scroll to position [253, 0]
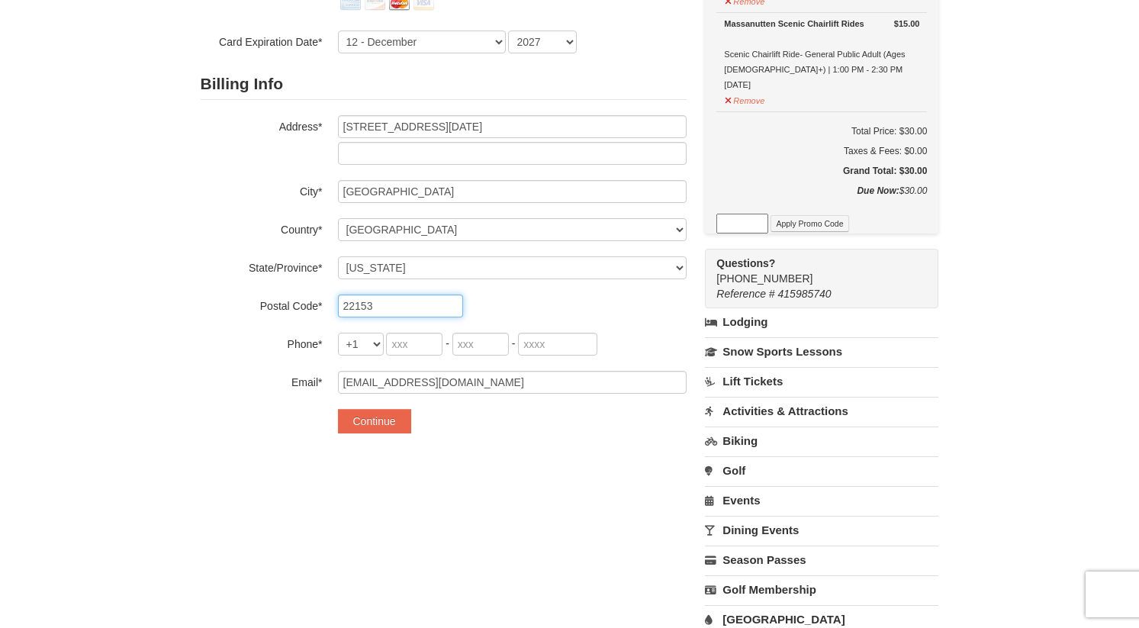
type input "22153"
click at [402, 336] on input "tel" at bounding box center [414, 344] width 56 height 23
type input "2"
type input "571"
type input "201"
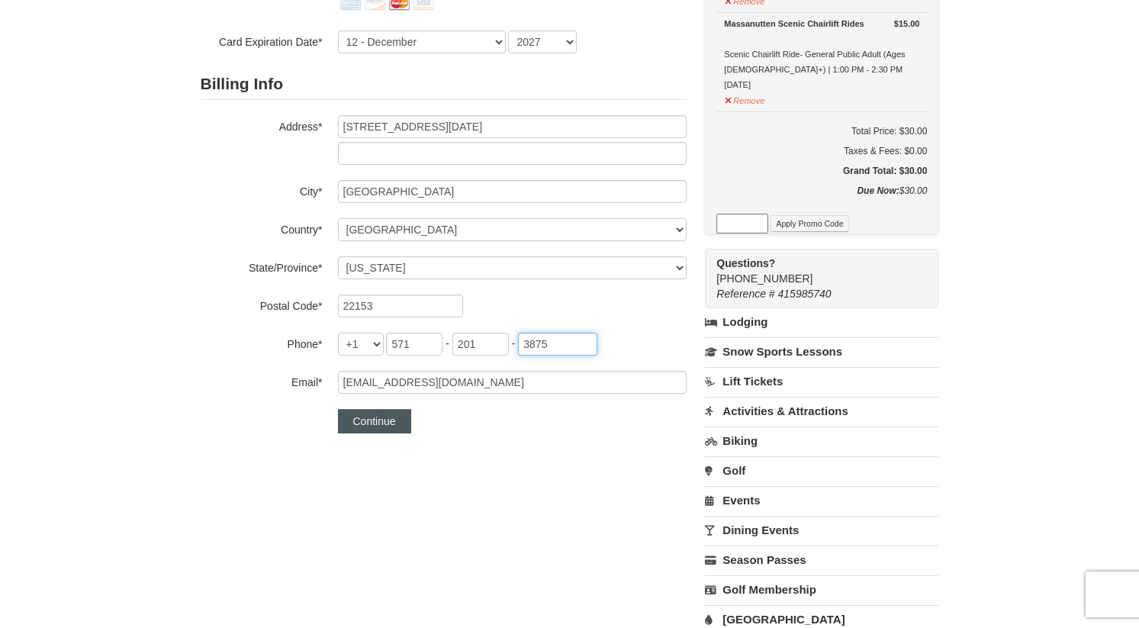
type input "3875"
click at [357, 418] on button "Continue" at bounding box center [374, 421] width 73 height 24
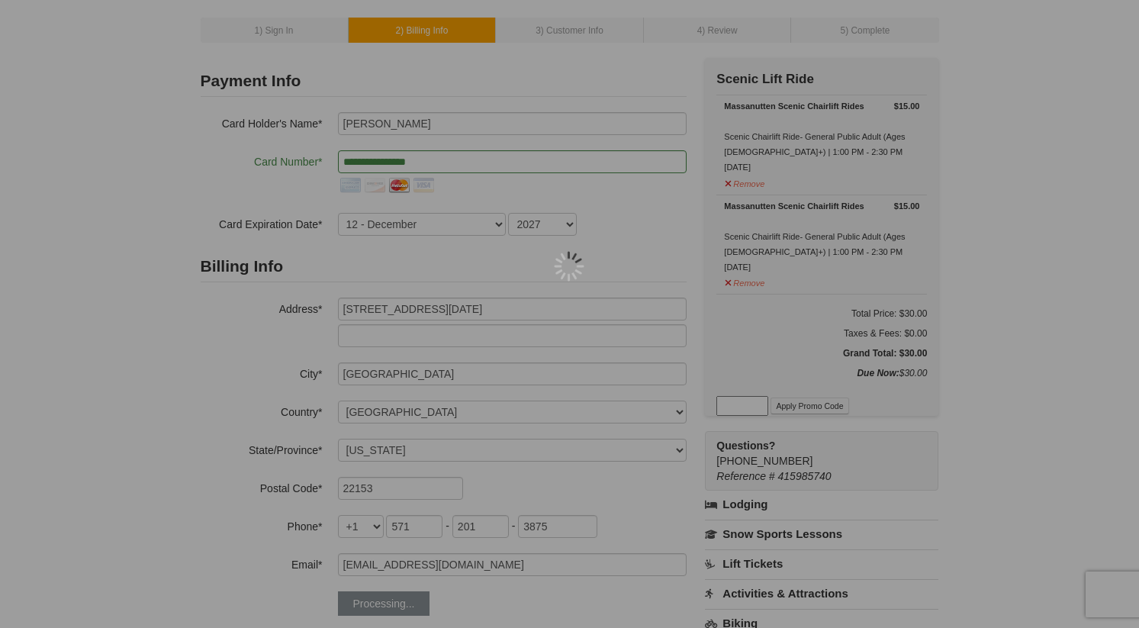
scroll to position [176, 0]
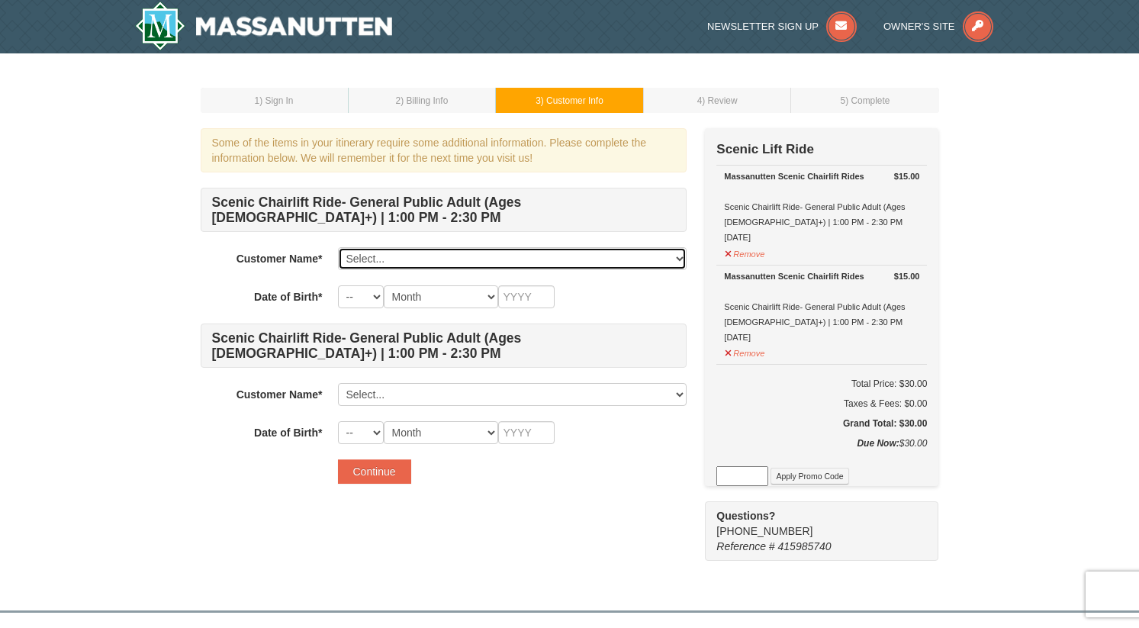
click at [449, 258] on select "Select... Katie Ahn Add New..." at bounding box center [512, 258] width 349 height 23
select select "28246055"
click at [338, 247] on select "Select... Katie Ahn Add New..." at bounding box center [512, 258] width 349 height 23
click at [441, 266] on select "Select... Katie Ahn Add New..." at bounding box center [512, 258] width 349 height 23
click select "Select... Katie Ahn Add New..." at bounding box center [512, 258] width 349 height 23
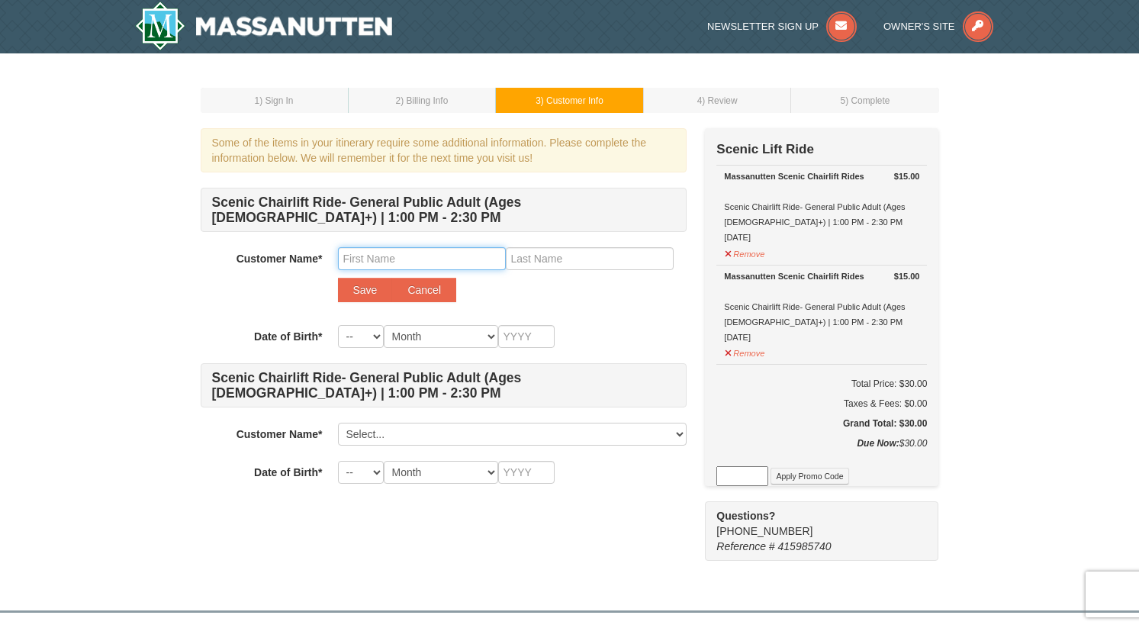
click at [376, 259] on input "text" at bounding box center [422, 258] width 168 height 23
type input "Katherine"
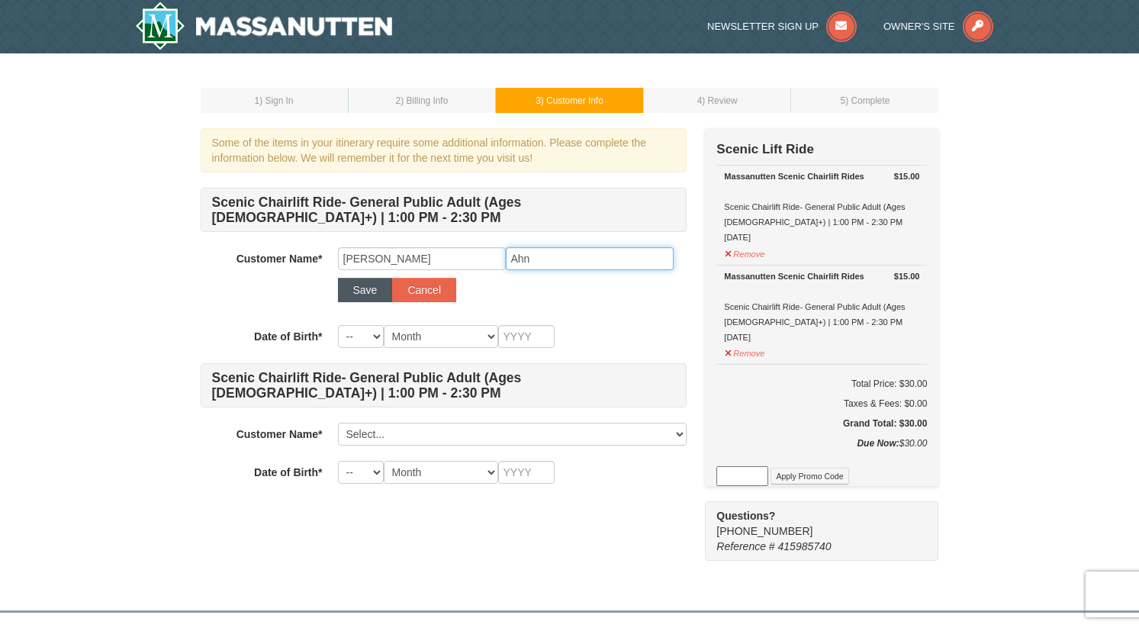
type input "Ahn"
click at [353, 291] on button "Save" at bounding box center [365, 290] width 55 height 24
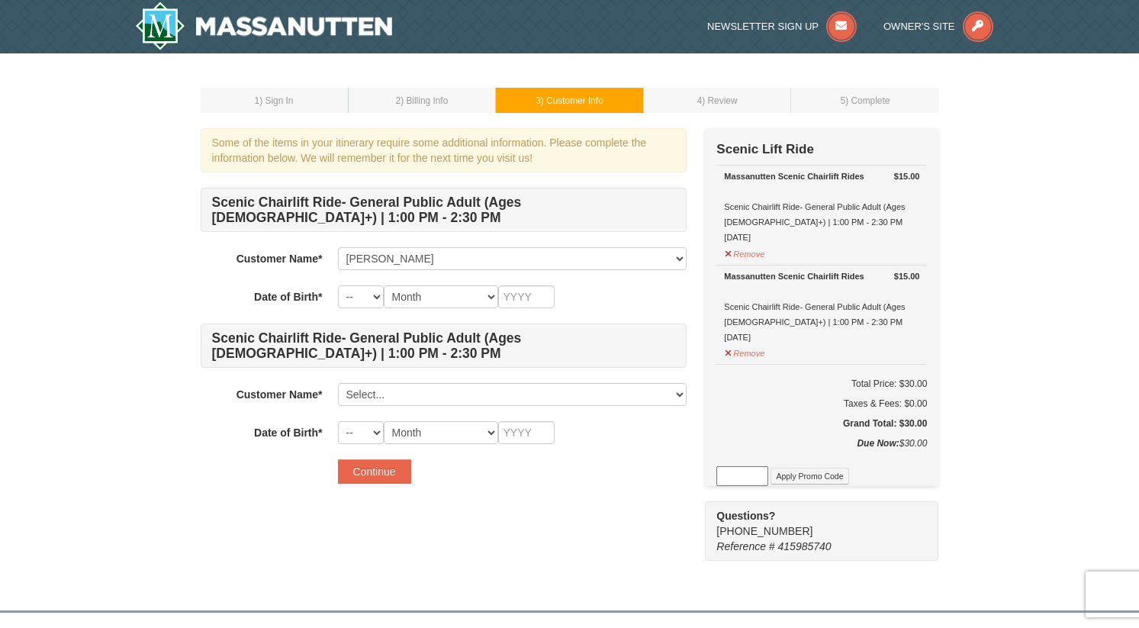
click at [353, 341] on h4 "Scenic Chairlift Ride- General Public Adult (Ages 13+) | 1:00 PM - 2:30 PM" at bounding box center [444, 346] width 486 height 44
click at [356, 305] on select "-- 01 02 03 04 05 06 07 08 09 10 11 12 13 14 15 16 17 18 19 20 21 22 23 24 25 2…" at bounding box center [361, 296] width 46 height 23
select select "12"
click at [338, 285] on select "-- 01 02 03 04 05 06 07 08 09 10 11 12 13 14 15 16 17 18 19 20 21 22 23 24 25 2…" at bounding box center [361, 296] width 46 height 23
click at [449, 295] on select "Month January February March April May June July August September October Novem…" at bounding box center [441, 296] width 114 height 23
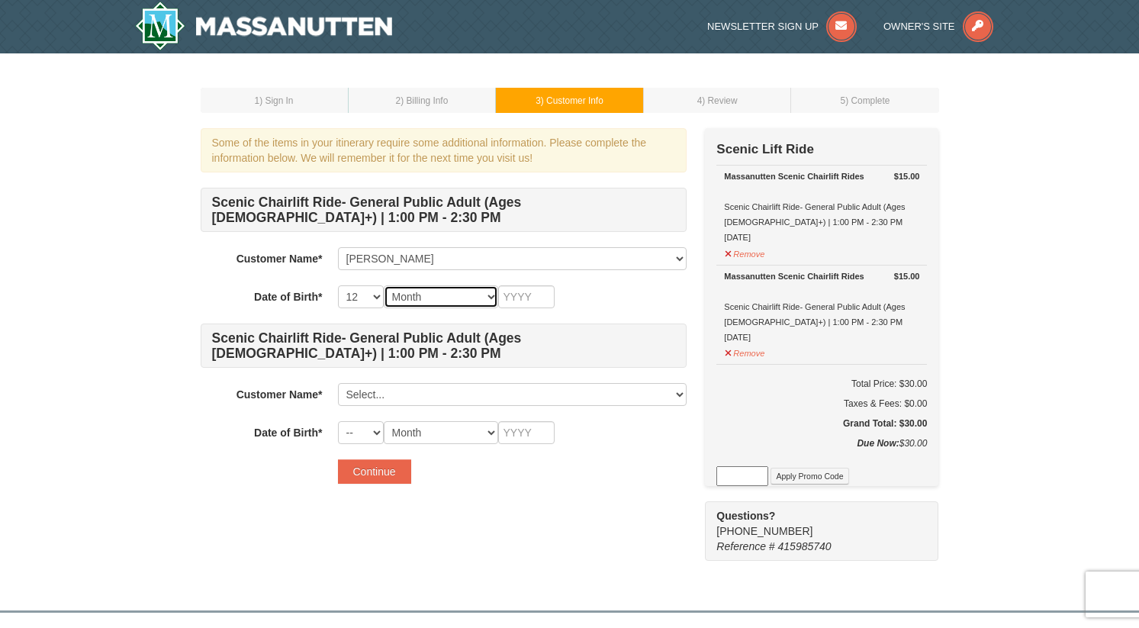
select select "11"
click at [384, 285] on select "Month January February March April May June July August September October Novem…" at bounding box center [441, 296] width 114 height 23
click at [525, 299] on input "text" at bounding box center [526, 296] width 56 height 23
type input "1998"
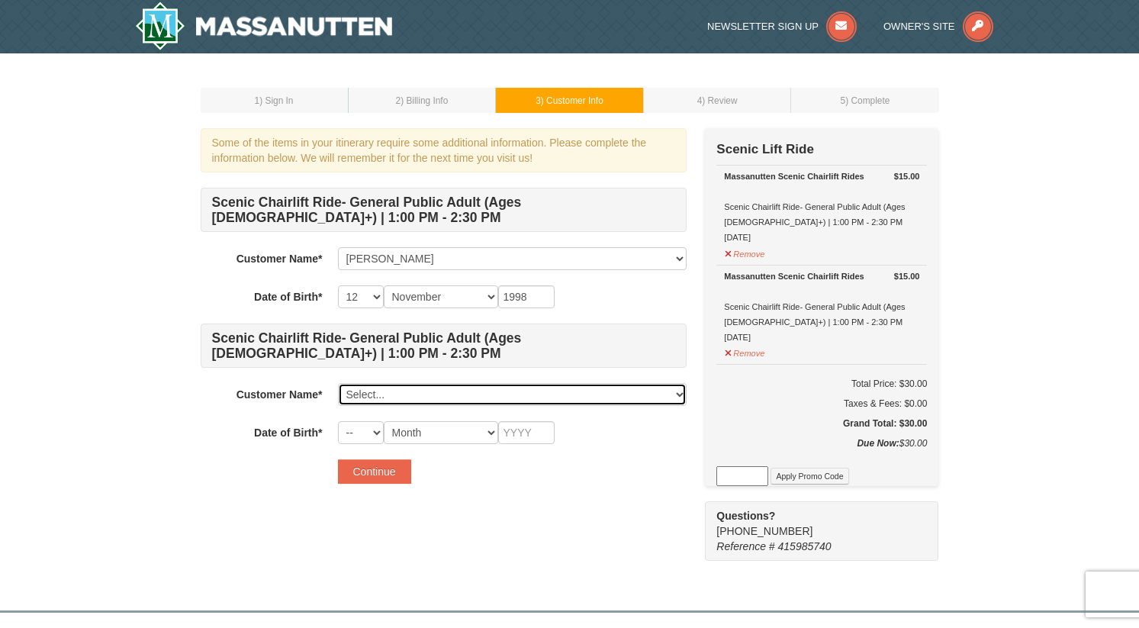
click at [456, 395] on select "Select... Katie Ahn Katherine Ahn Add New..." at bounding box center [512, 394] width 349 height 23
click select "Select... Katie Ahn Katherine Ahn Add New..." at bounding box center [512, 394] width 349 height 23
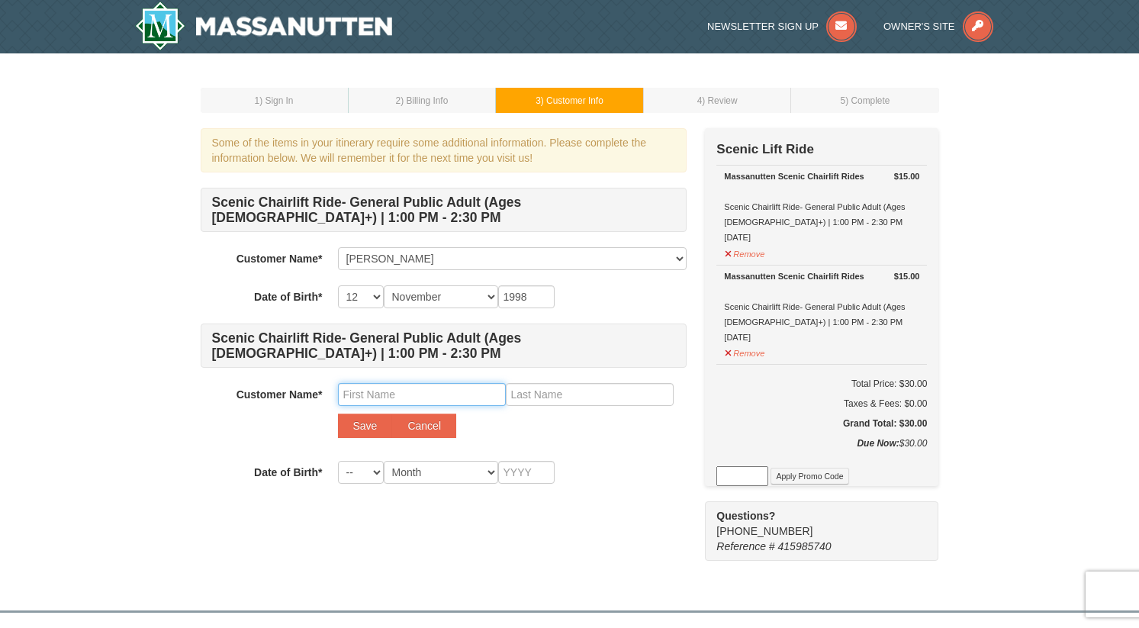
drag, startPoint x: 445, startPoint y: 443, endPoint x: 401, endPoint y: 396, distance: 64.3
click at [401, 396] on input "text" at bounding box center [422, 394] width 168 height 23
type input "Lauren"
type input "Kim"
drag, startPoint x: 401, startPoint y: 396, endPoint x: 369, endPoint y: 421, distance: 40.8
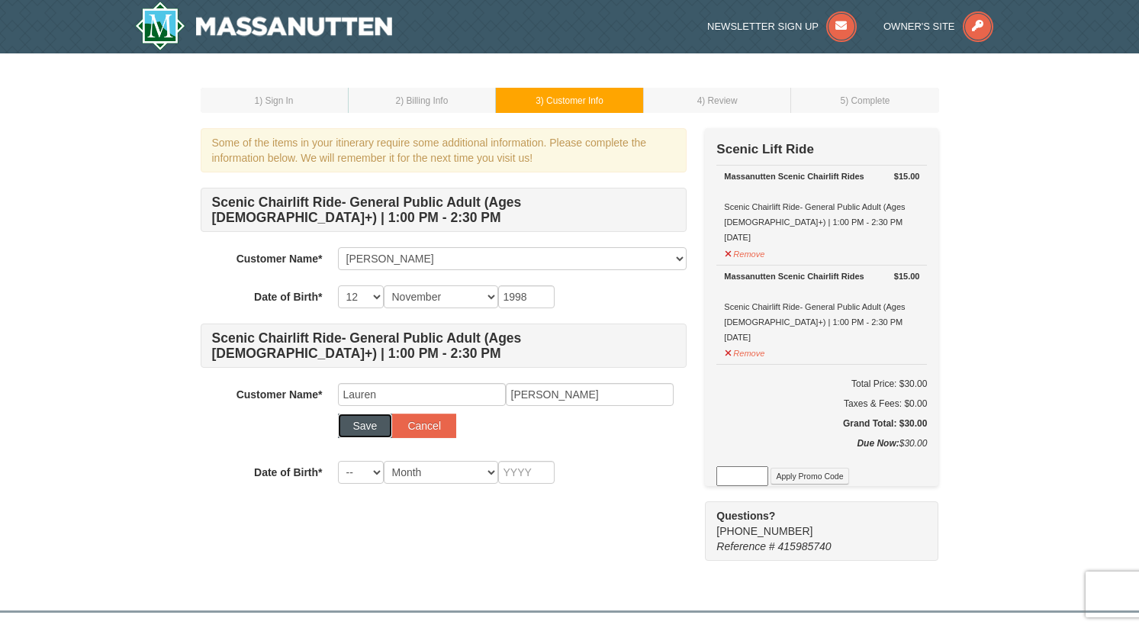
click at [369, 421] on button "Save" at bounding box center [365, 426] width 55 height 24
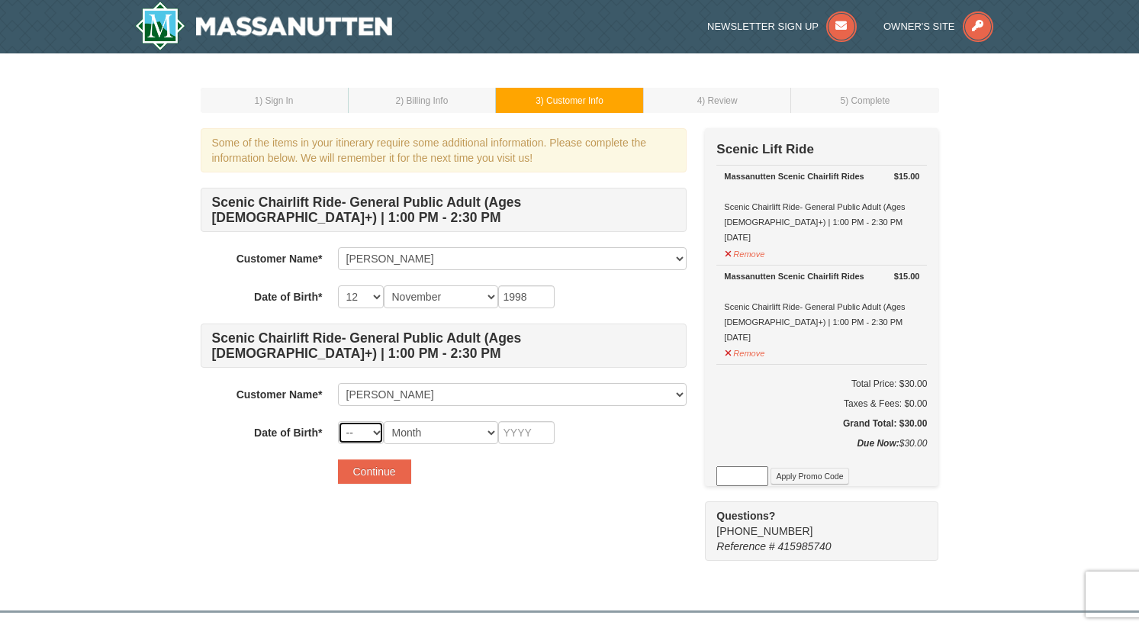
drag, startPoint x: 369, startPoint y: 421, endPoint x: 363, endPoint y: 427, distance: 8.1
click at [363, 427] on select "-- 01 02 03 04 05 06 07 08 09 10 11 12 13 14 15 16 17 18 19 20 21 22 23 24 25 2…" at bounding box center [361, 432] width 46 height 23
select select "06"
click at [338, 421] on select "-- 01 02 03 04 05 06 07 08 09 10 11 12 13 14 15 16 17 18 19 20 21 22 23 24 25 2…" at bounding box center [361, 432] width 46 height 23
click at [424, 436] on select "Month January February March April May June July August September October Novem…" at bounding box center [441, 432] width 114 height 23
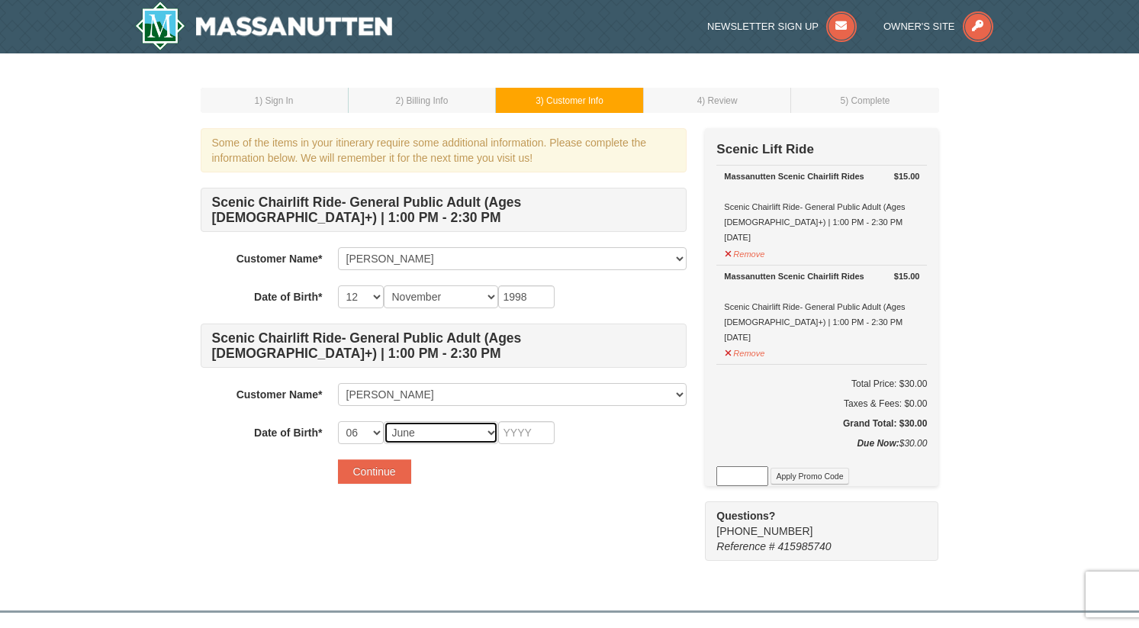
click at [384, 421] on select "Month January February March April May June July August September October Novem…" at bounding box center [441, 432] width 114 height 23
click at [424, 436] on select "Month January February March April May June July August September October Novem…" at bounding box center [441, 432] width 114 height 23
select select "07"
click at [384, 421] on select "Month January February March April May June July August September October Novem…" at bounding box center [441, 432] width 114 height 23
click at [533, 437] on input "text" at bounding box center [526, 432] width 56 height 23
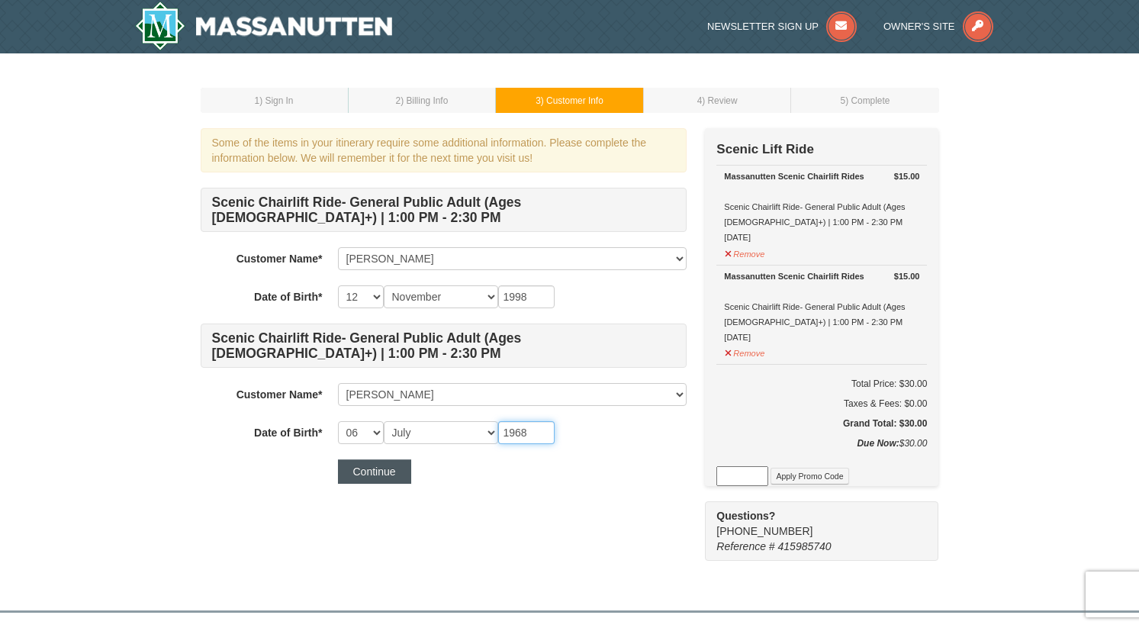
type input "1968"
click at [375, 475] on button "Continue" at bounding box center [374, 471] width 73 height 24
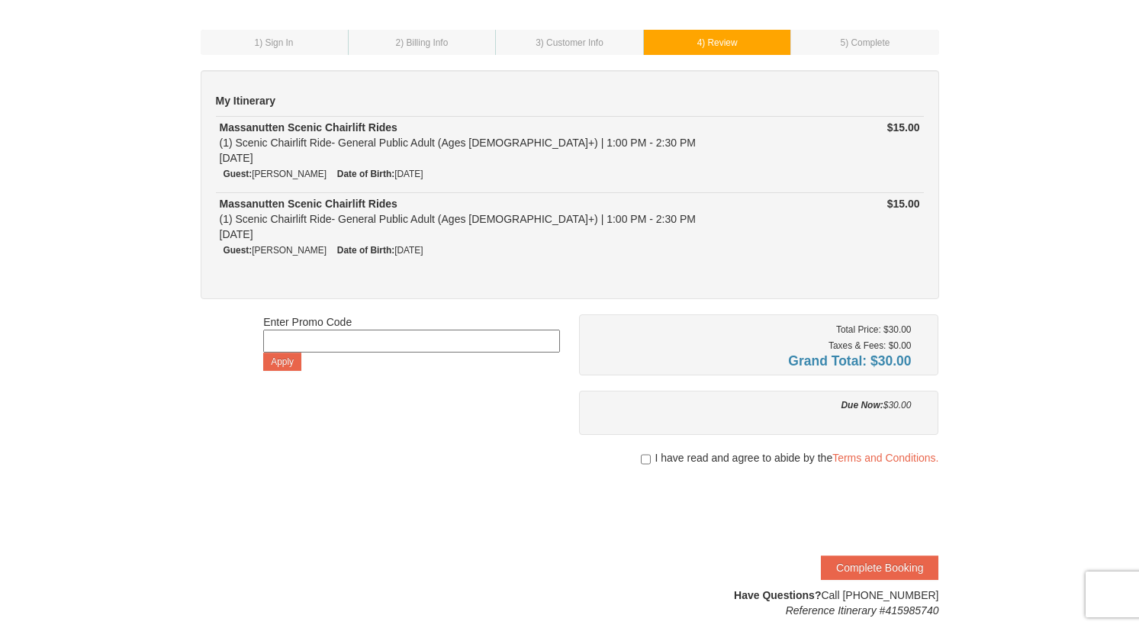
scroll to position [81, 0]
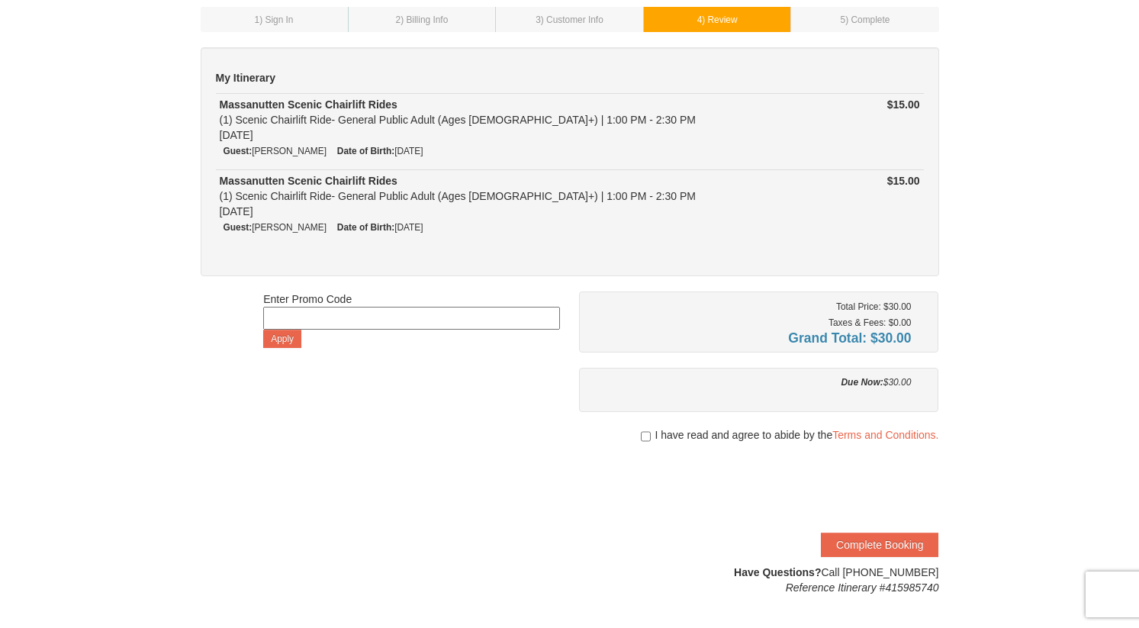
click at [647, 163] on td "Massanutten Scenic Chairlift Rides (1) Scenic Chairlift Ride- General Public Ad…" at bounding box center [502, 132] width 573 height 76
click at [687, 443] on div at bounding box center [759, 450] width 360 height 15
click at [687, 436] on span "I have read and agree to abide by the Terms and Conditions." at bounding box center [797, 434] width 284 height 15
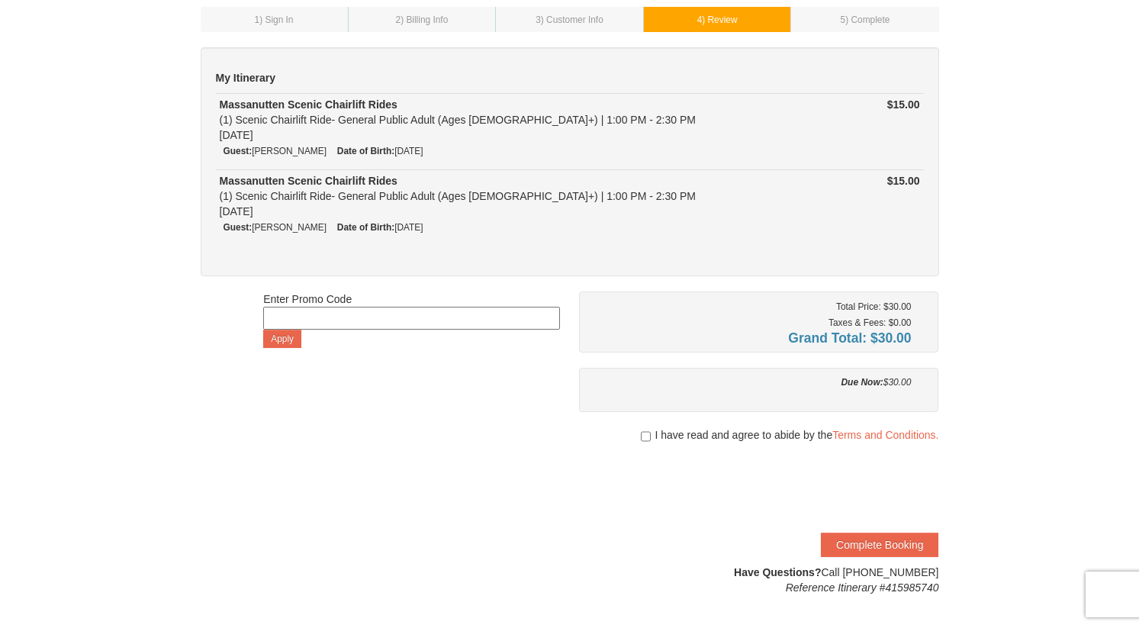
click at [687, 436] on span "I have read and agree to abide by the Terms and Conditions." at bounding box center [797, 434] width 284 height 15
click at [641, 436] on input "checkbox" at bounding box center [646, 436] width 10 height 12
checkbox input "true"
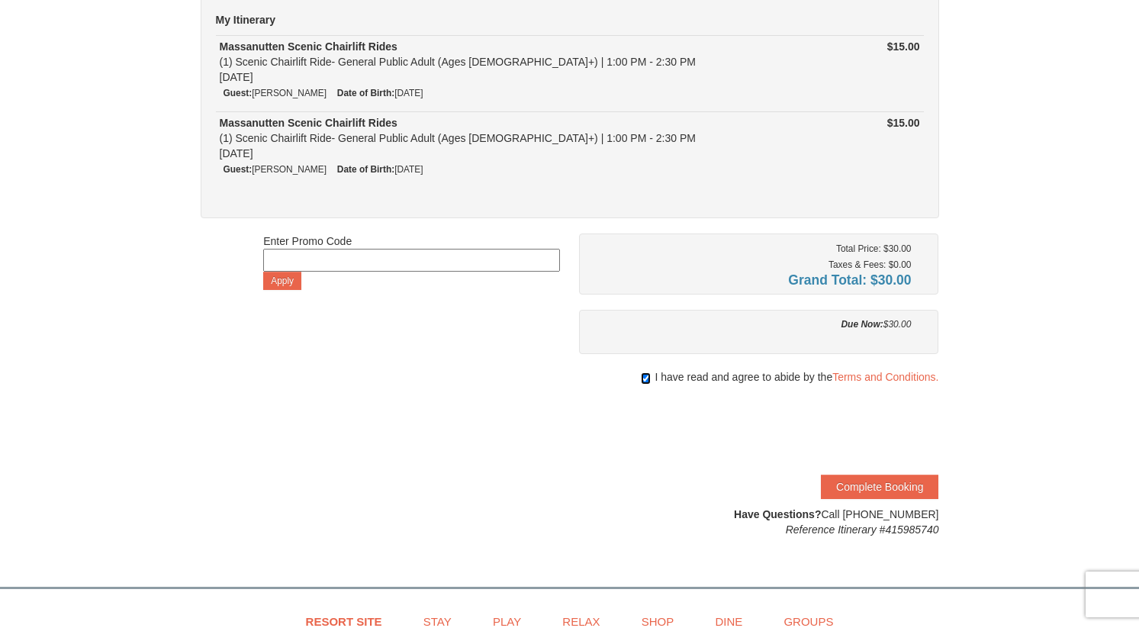
scroll to position [140, 0]
click at [903, 485] on button "Complete Booking" at bounding box center [880, 485] width 118 height 24
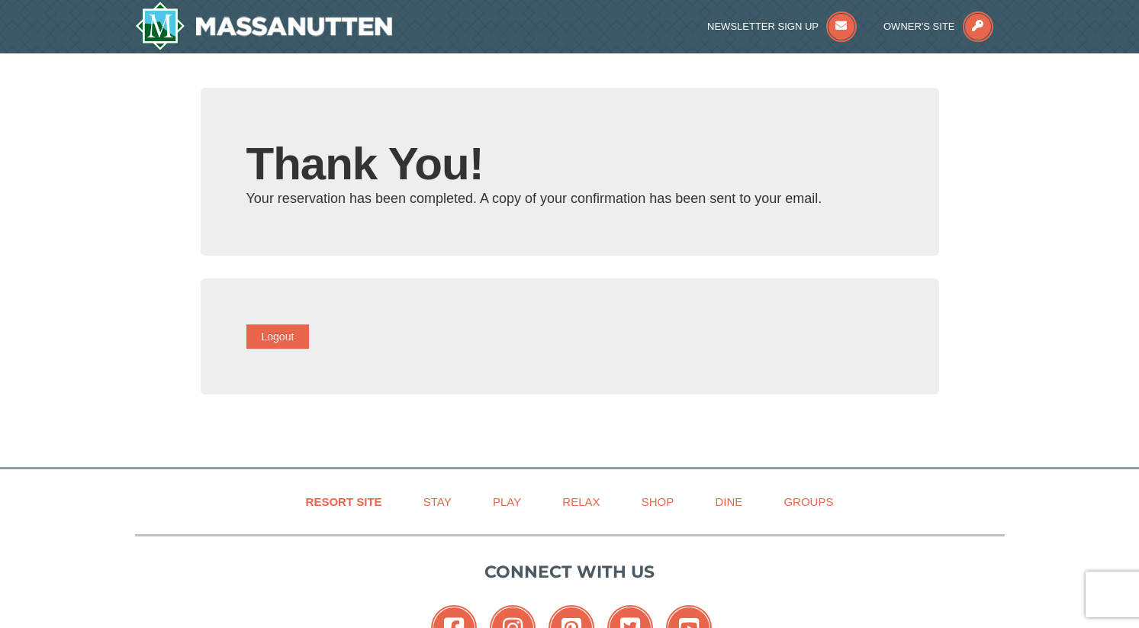
type input "98kahn@gmail.com"
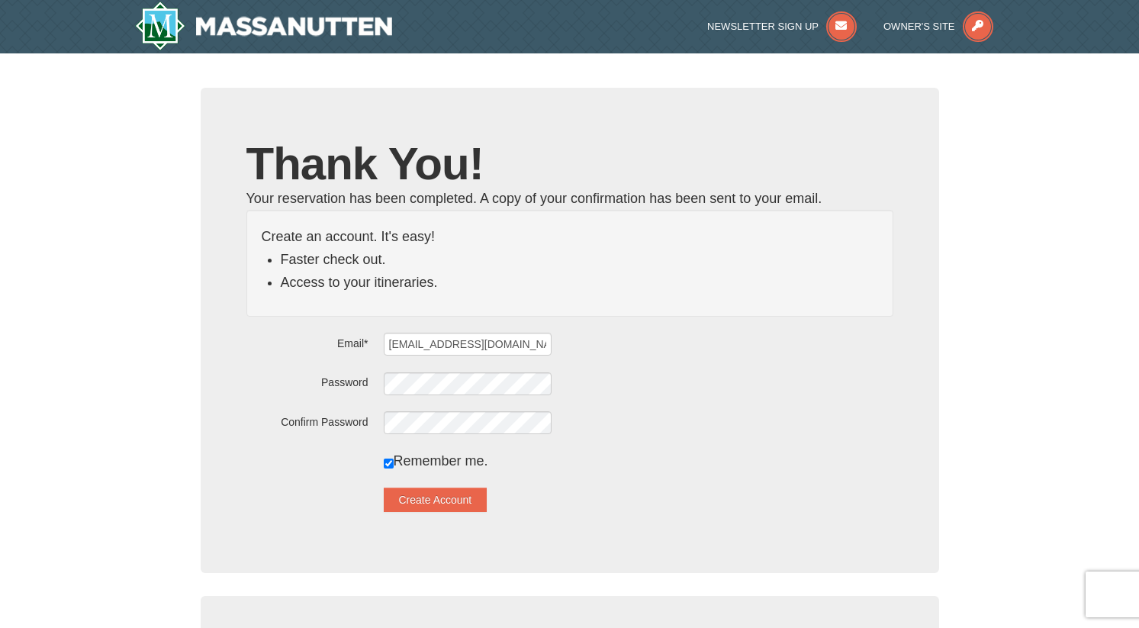
scroll to position [18, 0]
